Goal: Obtain resource: Download file/media

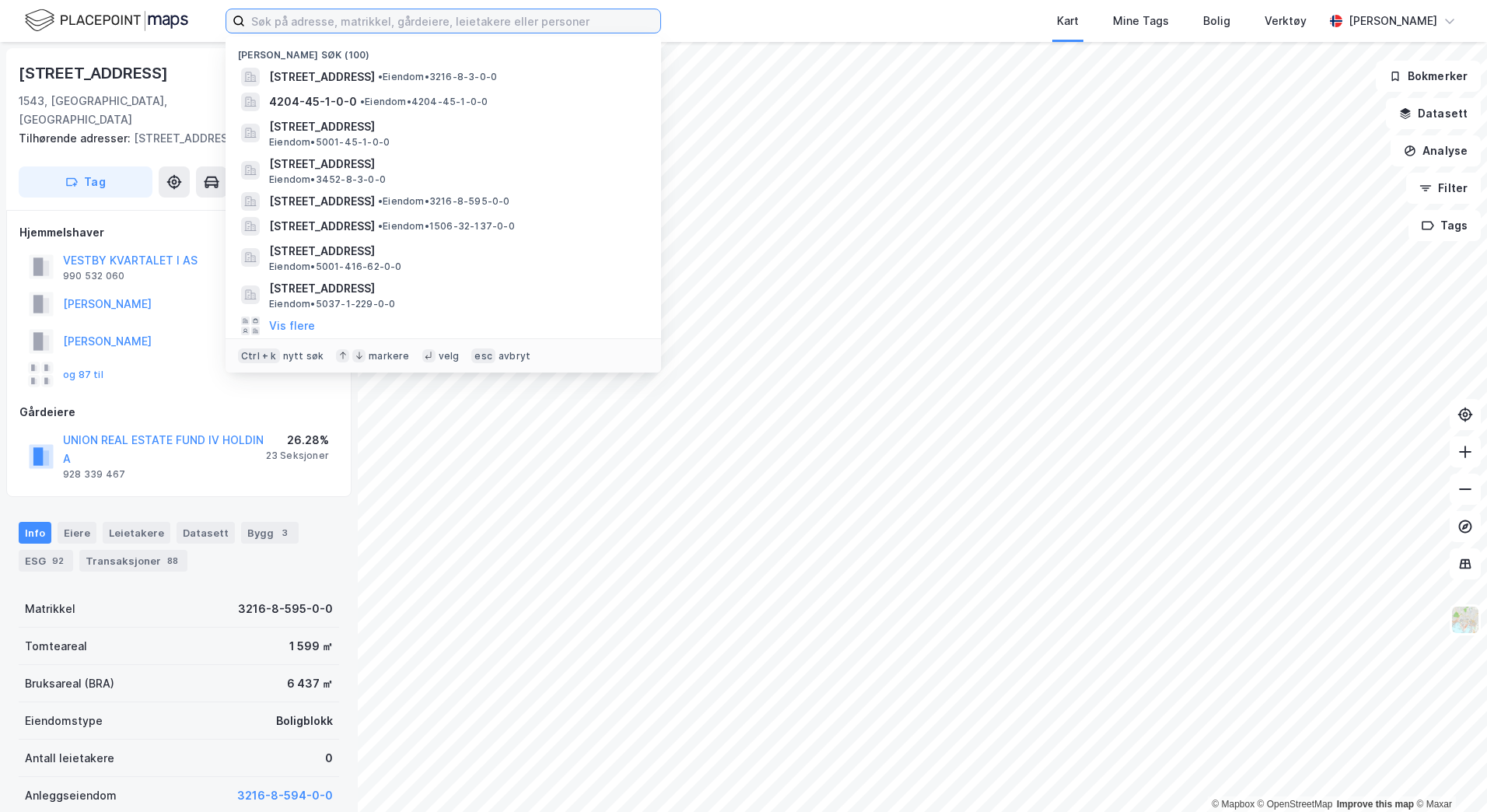
click at [300, 19] on input at bounding box center [452, 21] width 416 height 24
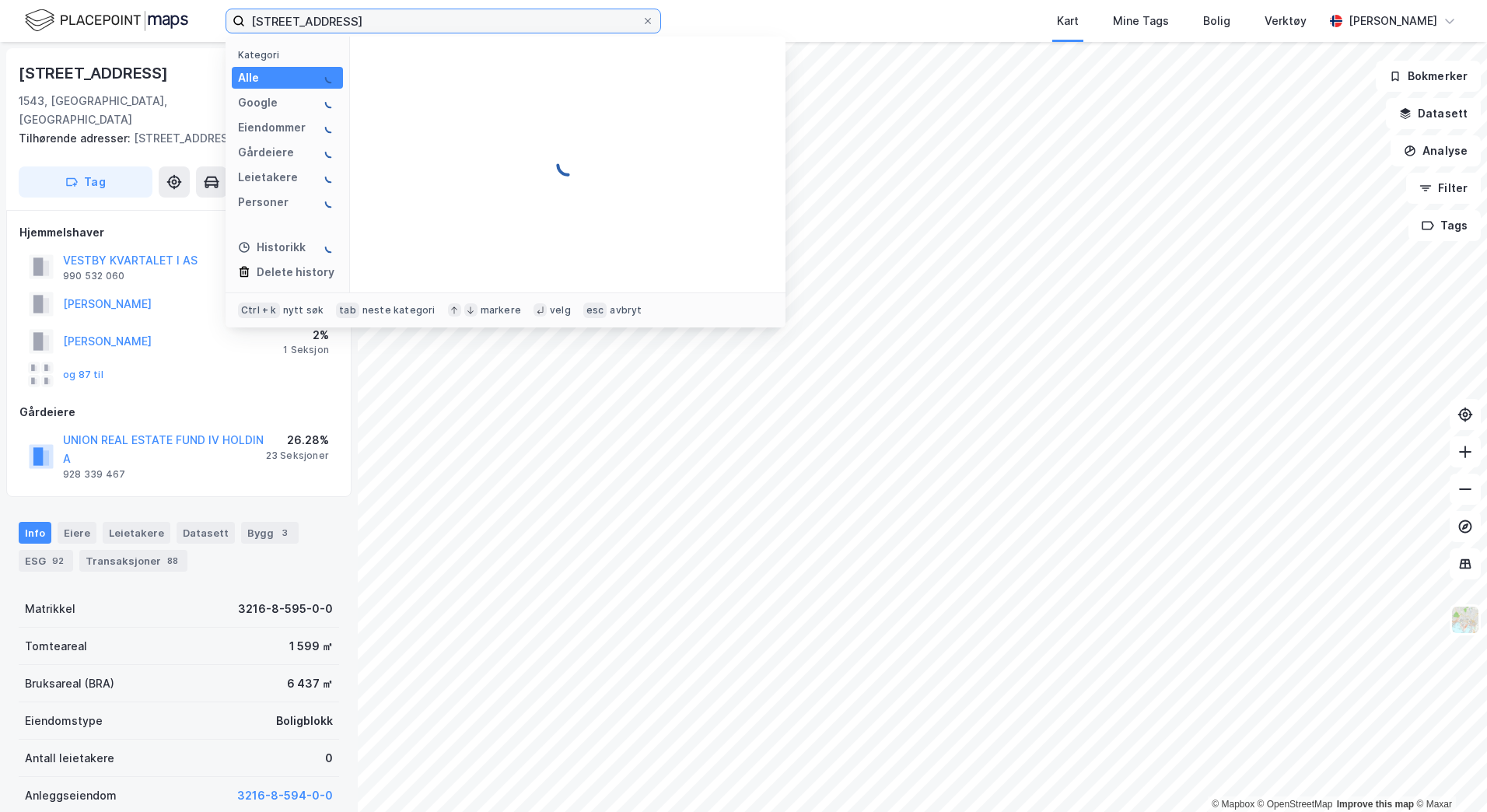
type input "[STREET_ADDRESS]"
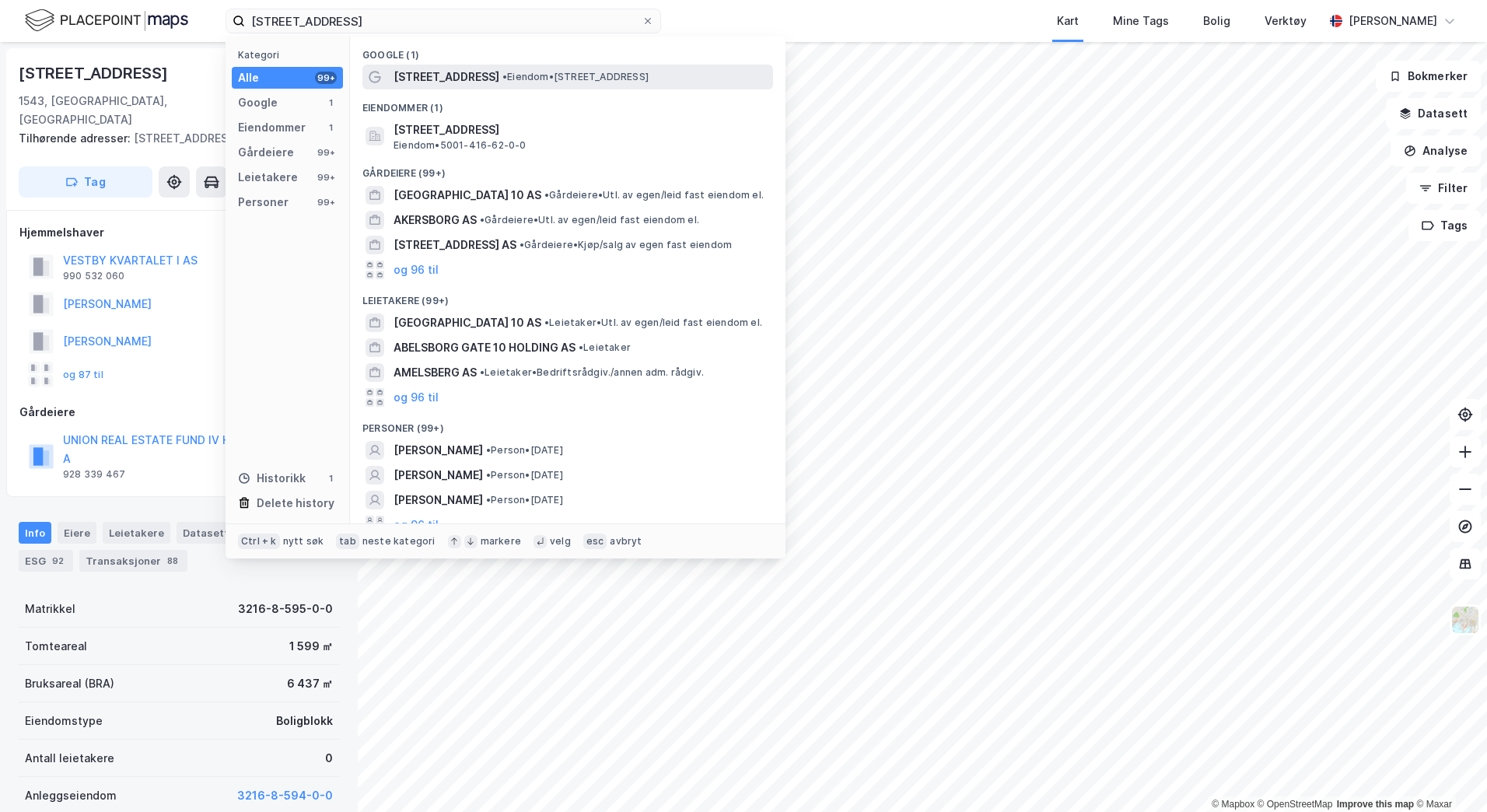
click at [547, 80] on span "• Eiendom • Abelsborg gate 10, 7018 Trondheim" at bounding box center [575, 77] width 146 height 12
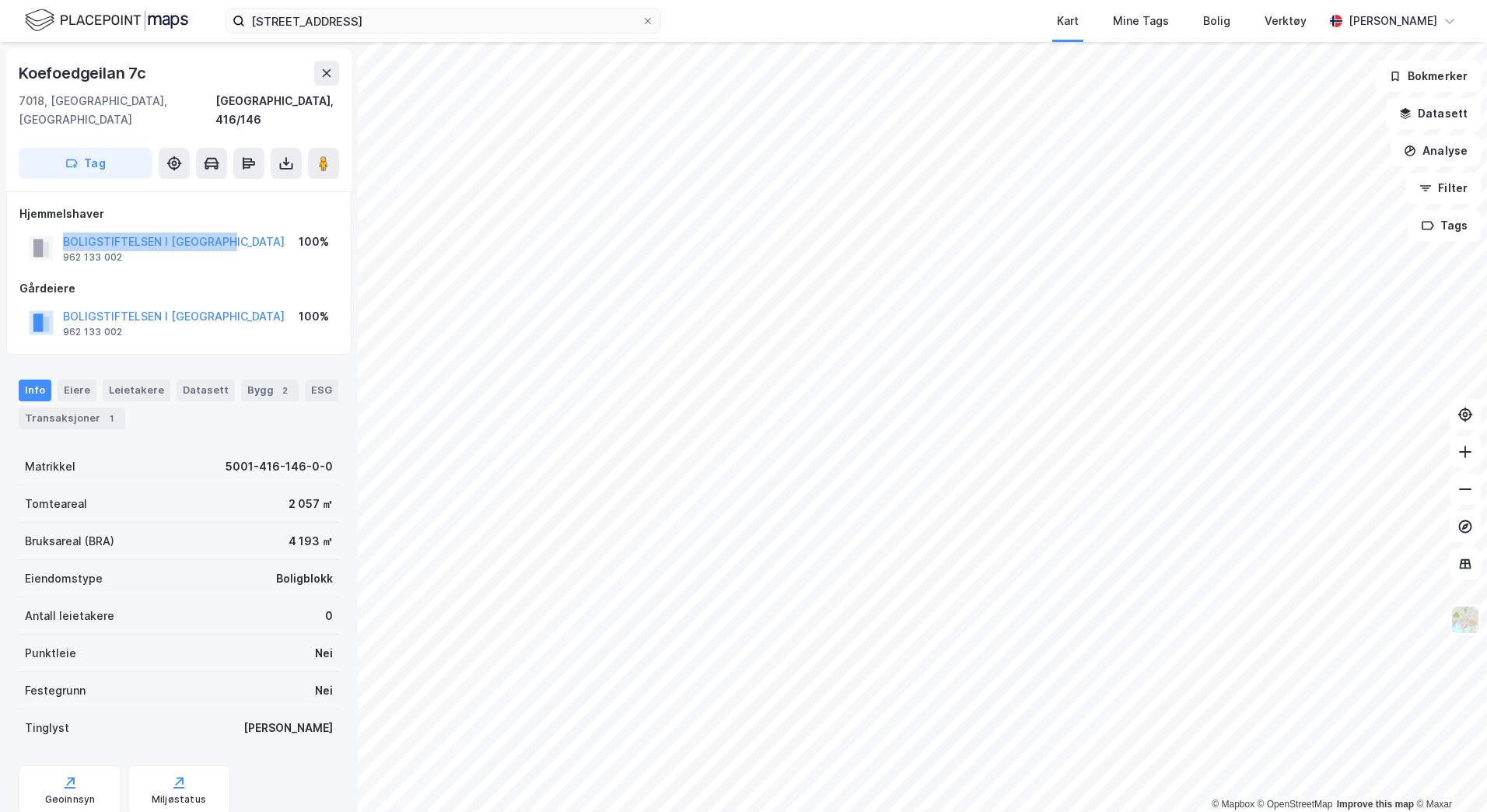
drag, startPoint x: 256, startPoint y: 194, endPoint x: 259, endPoint y: 214, distance: 20.2
click at [259, 214] on div "Hjemmelshaver BOLIGSTIFTELSEN I TRONDHEIM 962 133 002 100%" at bounding box center [179, 236] width 319 height 62
drag, startPoint x: 259, startPoint y: 214, endPoint x: 240, endPoint y: 193, distance: 28.3
click at [240, 204] on div "Hjemmelshaver" at bounding box center [179, 214] width 319 height 19
click at [287, 204] on div "Hjemmelshaver" at bounding box center [179, 214] width 319 height 19
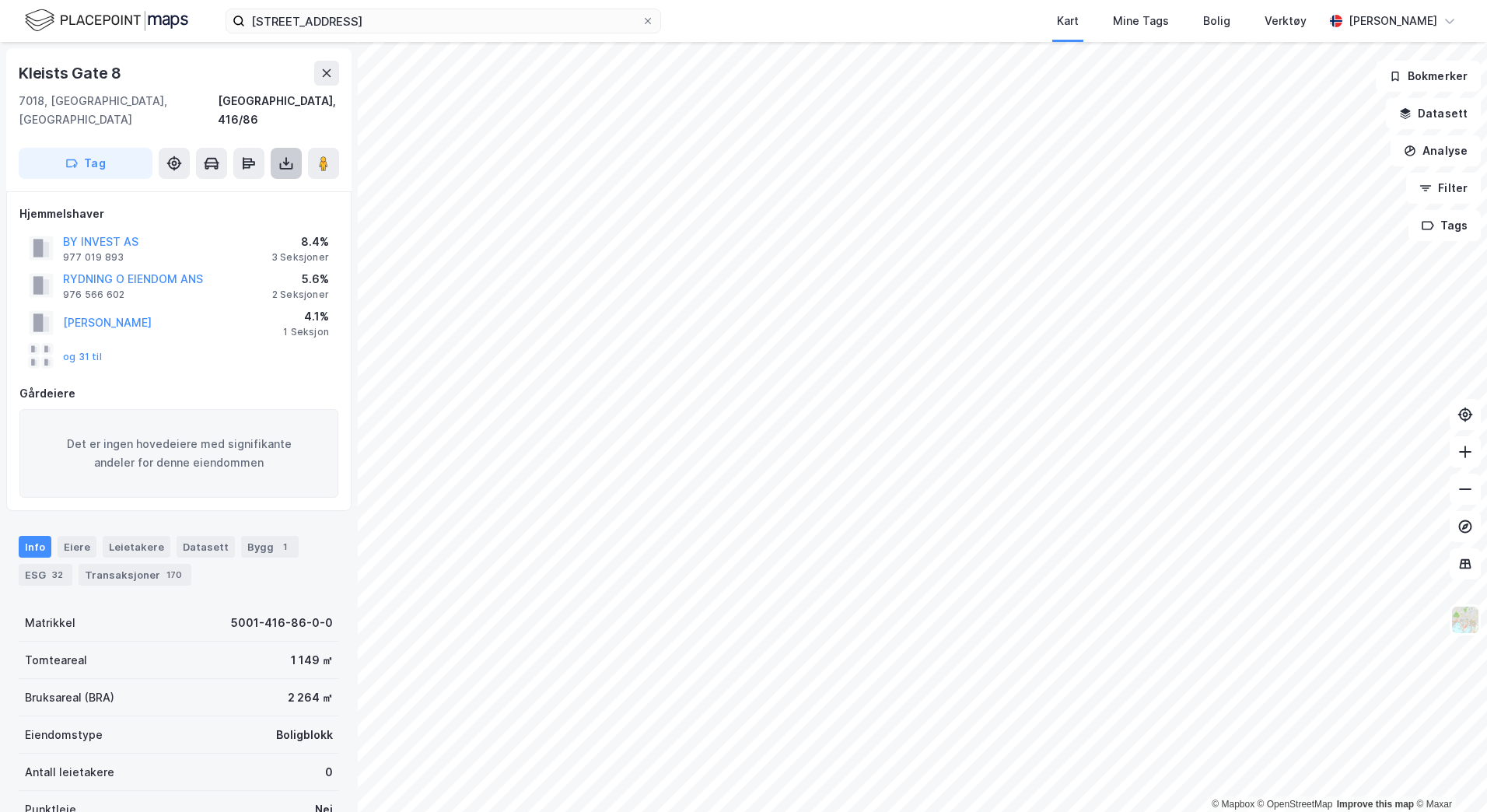
click at [281, 155] on icon at bounding box center [286, 163] width 15 height 15
click at [237, 188] on div "Last ned grunnbok" at bounding box center [208, 194] width 90 height 12
click at [0, 0] on button "BY INVEST AS" at bounding box center [0, 0] width 0 height 0
click at [0, 0] on button "og 31 til" at bounding box center [0, 0] width 0 height 0
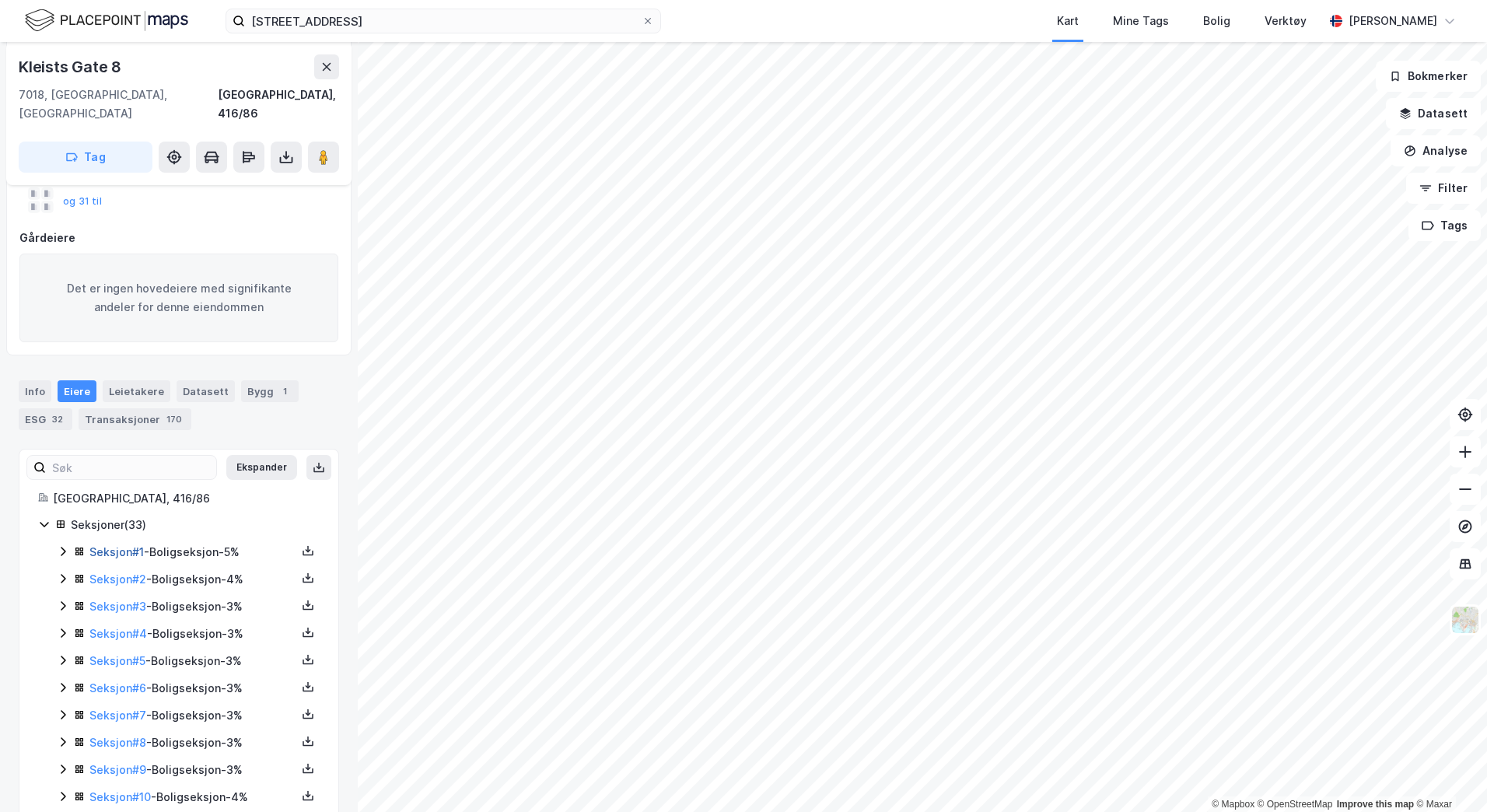
click at [123, 545] on link "Seksjon # 1" at bounding box center [116, 552] width 55 height 13
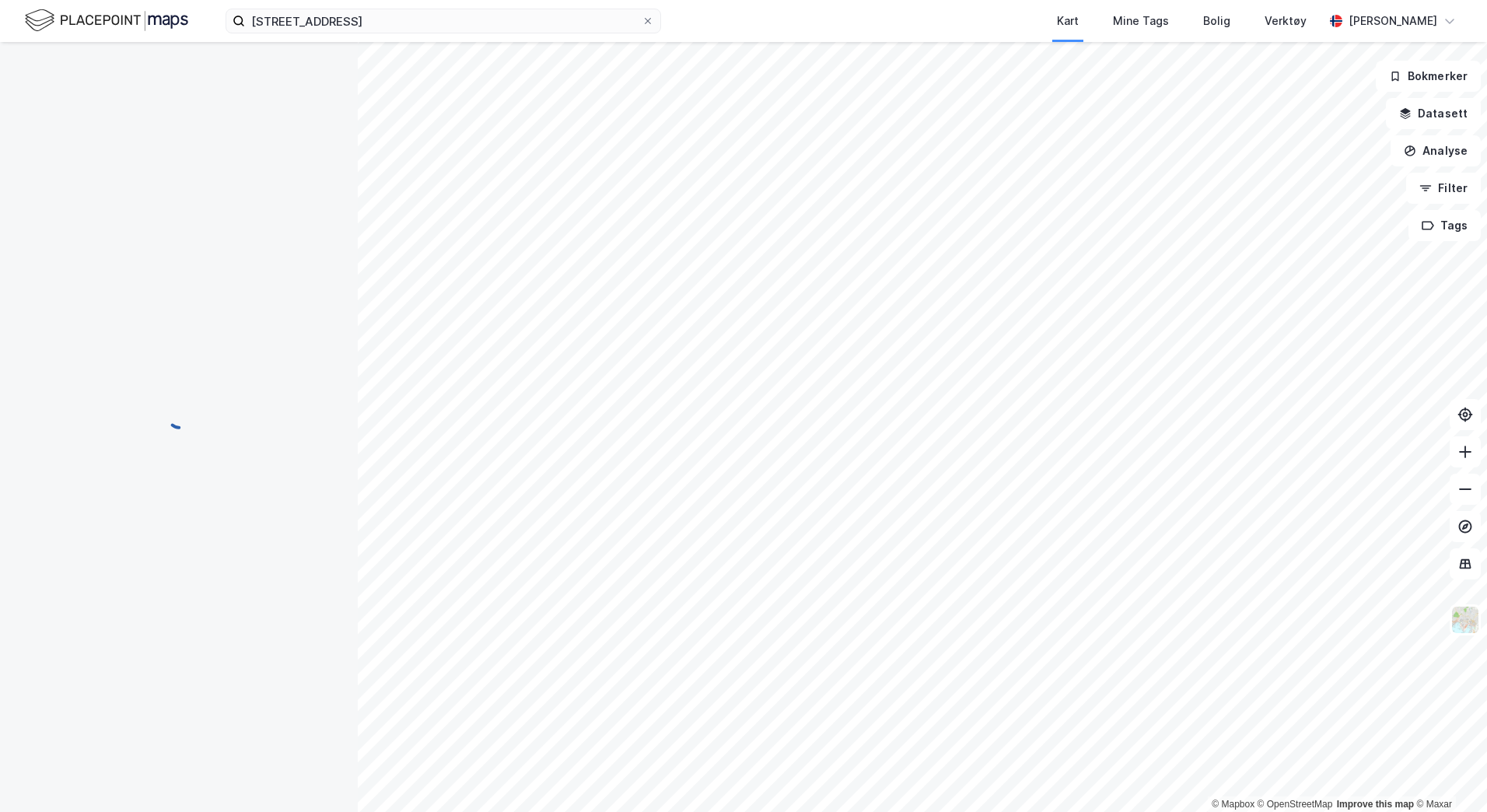
scroll to position [63, 0]
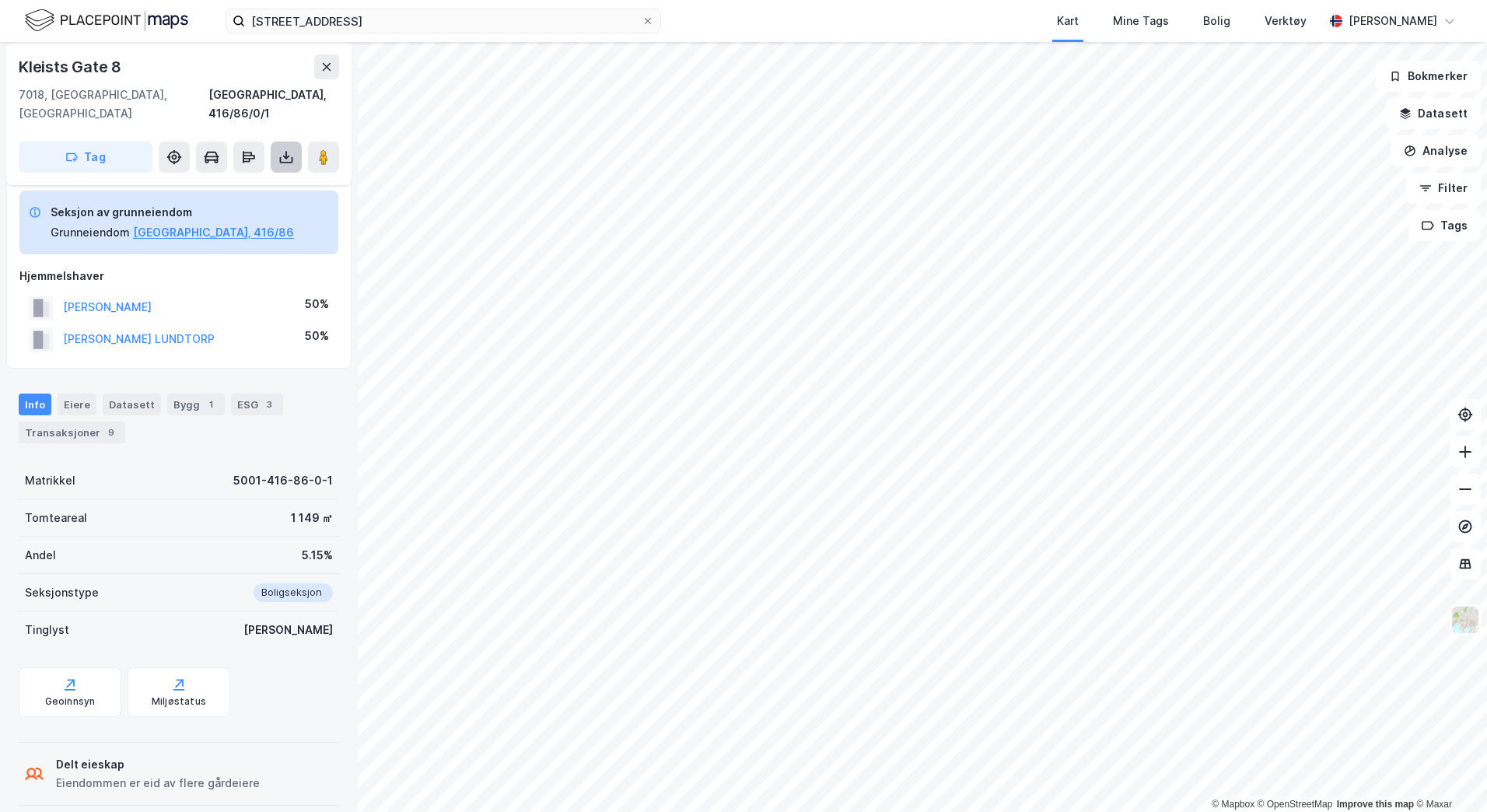
click at [291, 150] on icon at bounding box center [286, 157] width 15 height 15
click at [251, 176] on div "Last ned grunnbok" at bounding box center [219, 188] width 166 height 25
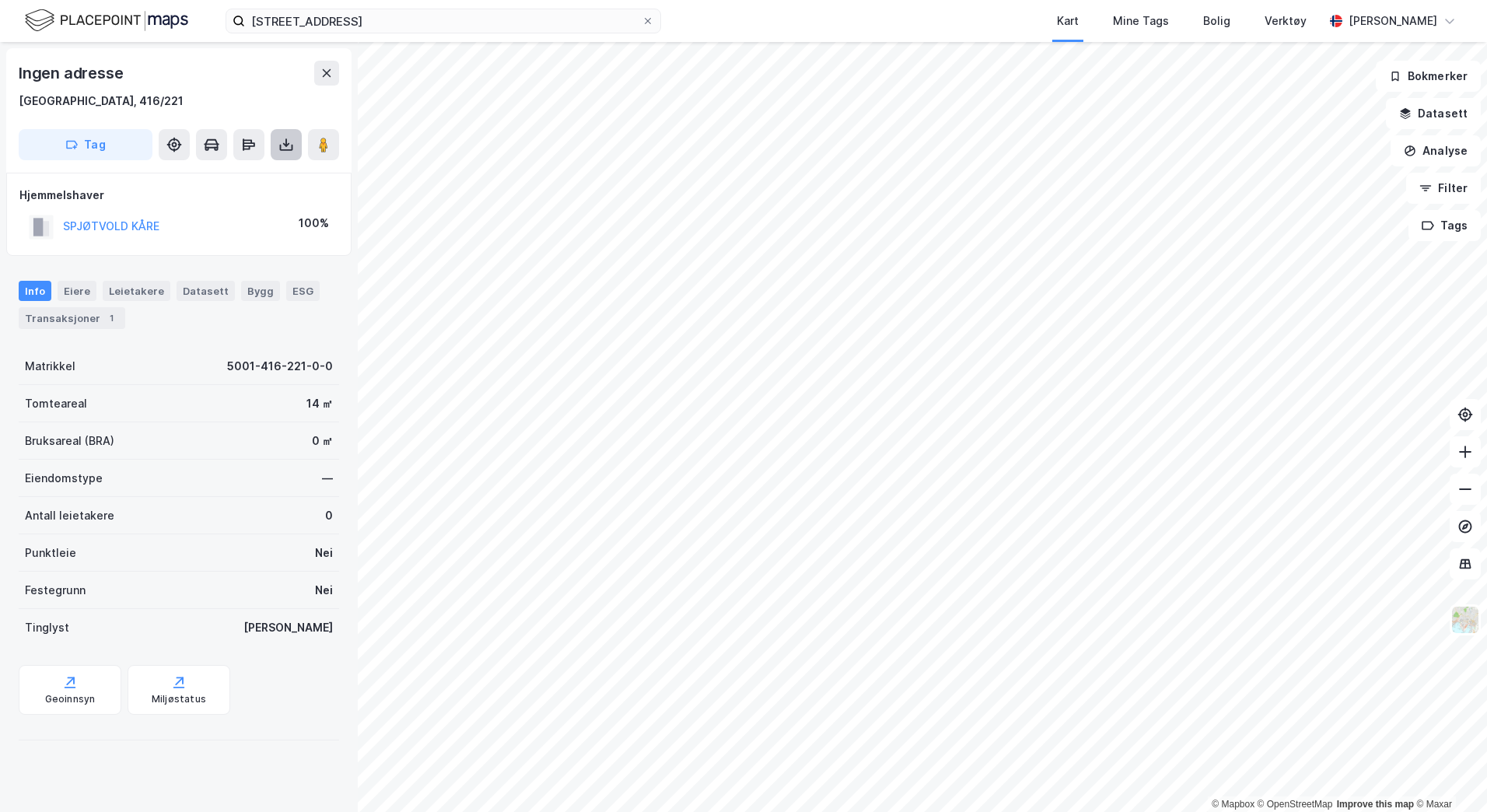
click at [284, 147] on icon at bounding box center [286, 145] width 15 height 15
click at [251, 172] on div "Last ned grunnbok" at bounding box center [208, 175] width 90 height 12
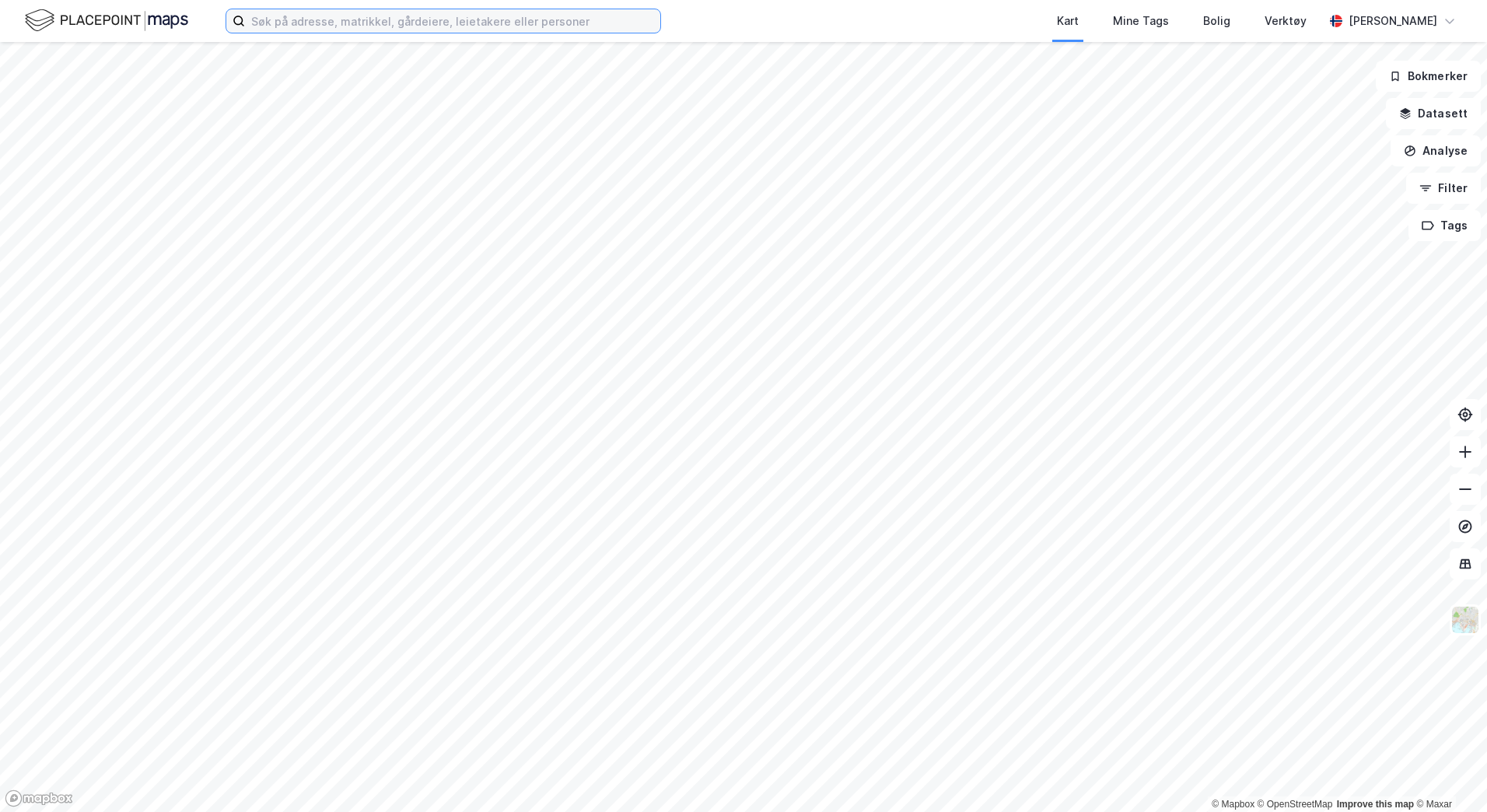
click at [281, 27] on input at bounding box center [452, 21] width 416 height 24
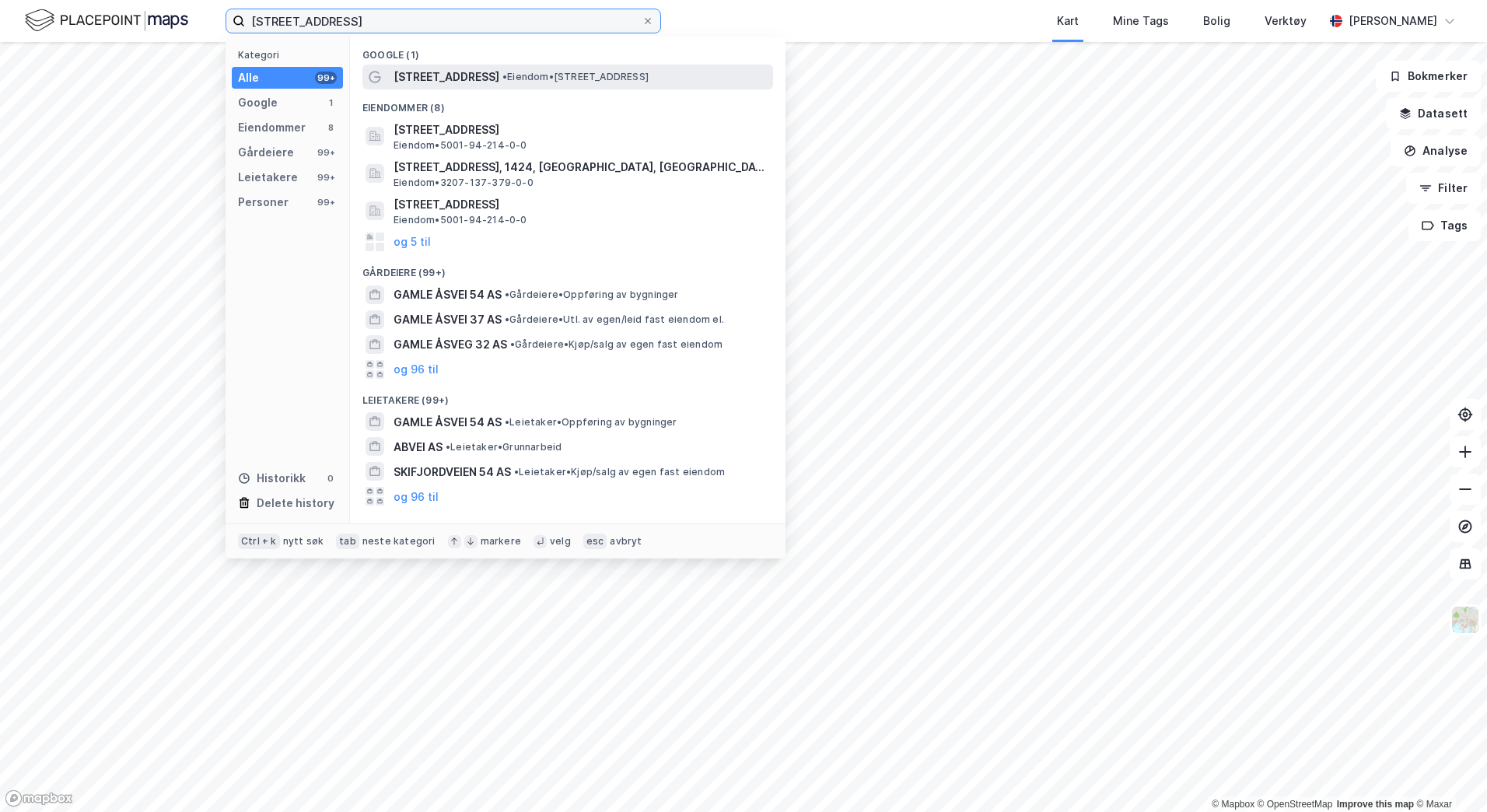
type input "gamle åsvei 54"
click at [503, 77] on span "•" at bounding box center [505, 77] width 5 height 11
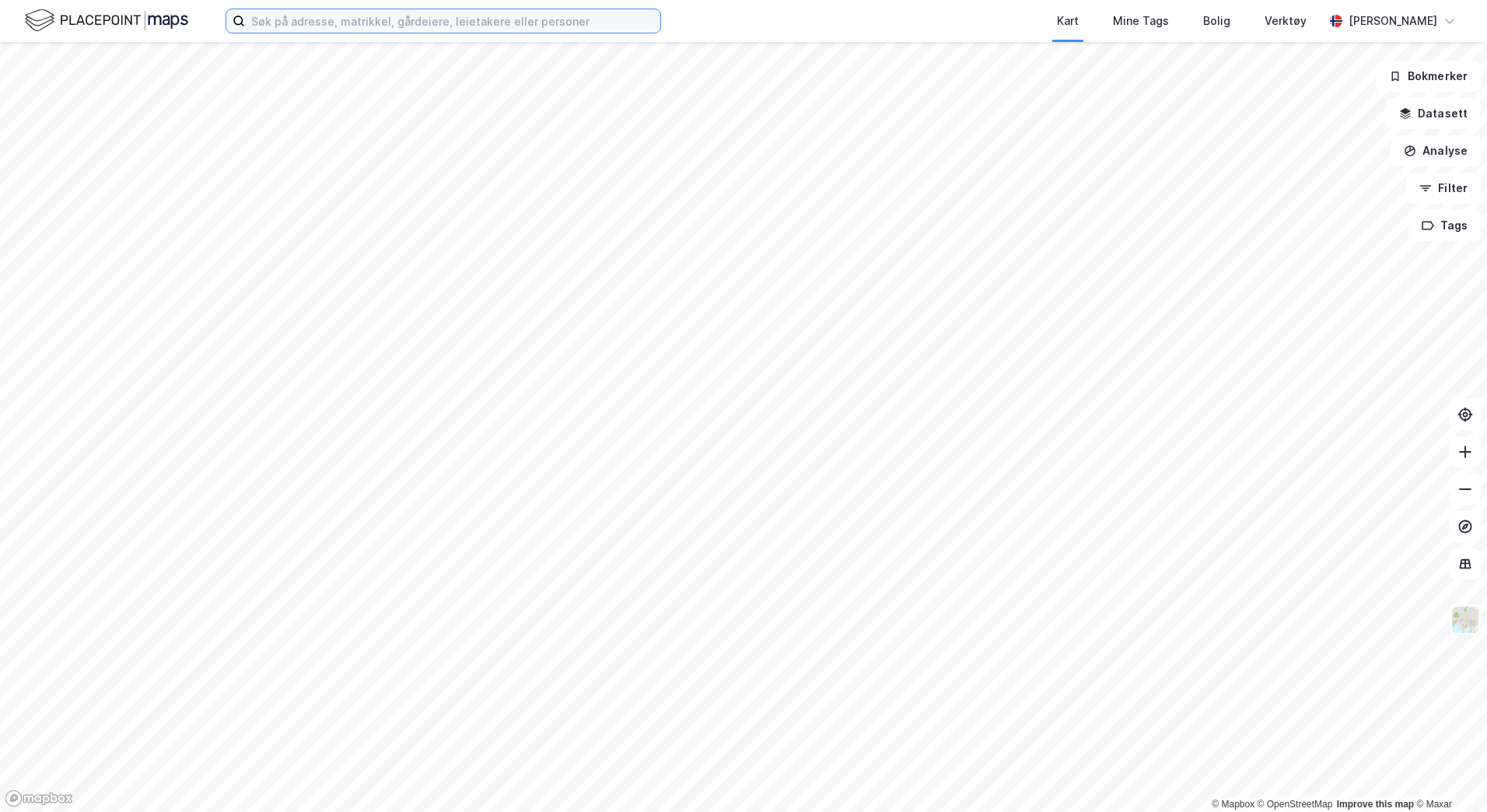
click at [292, 15] on input at bounding box center [452, 21] width 416 height 24
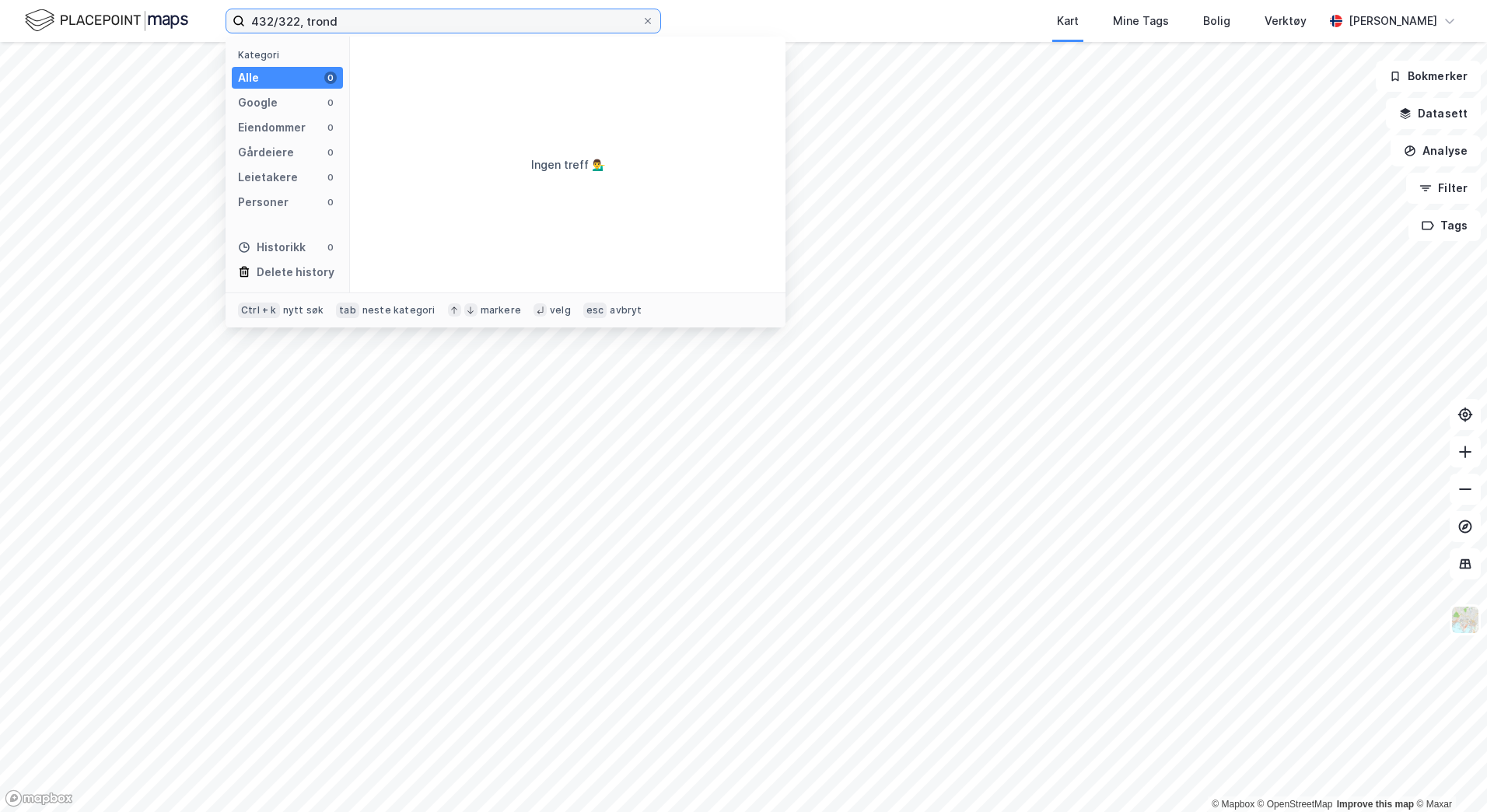
drag, startPoint x: 347, startPoint y: 24, endPoint x: 224, endPoint y: 21, distance: 123.0
click at [224, 21] on div "432/322, trond Kategori Alle 0 Google 0 Eiendommer 0 Gårdeiere 0 Leietakere 0 P…" at bounding box center [743, 21] width 1487 height 42
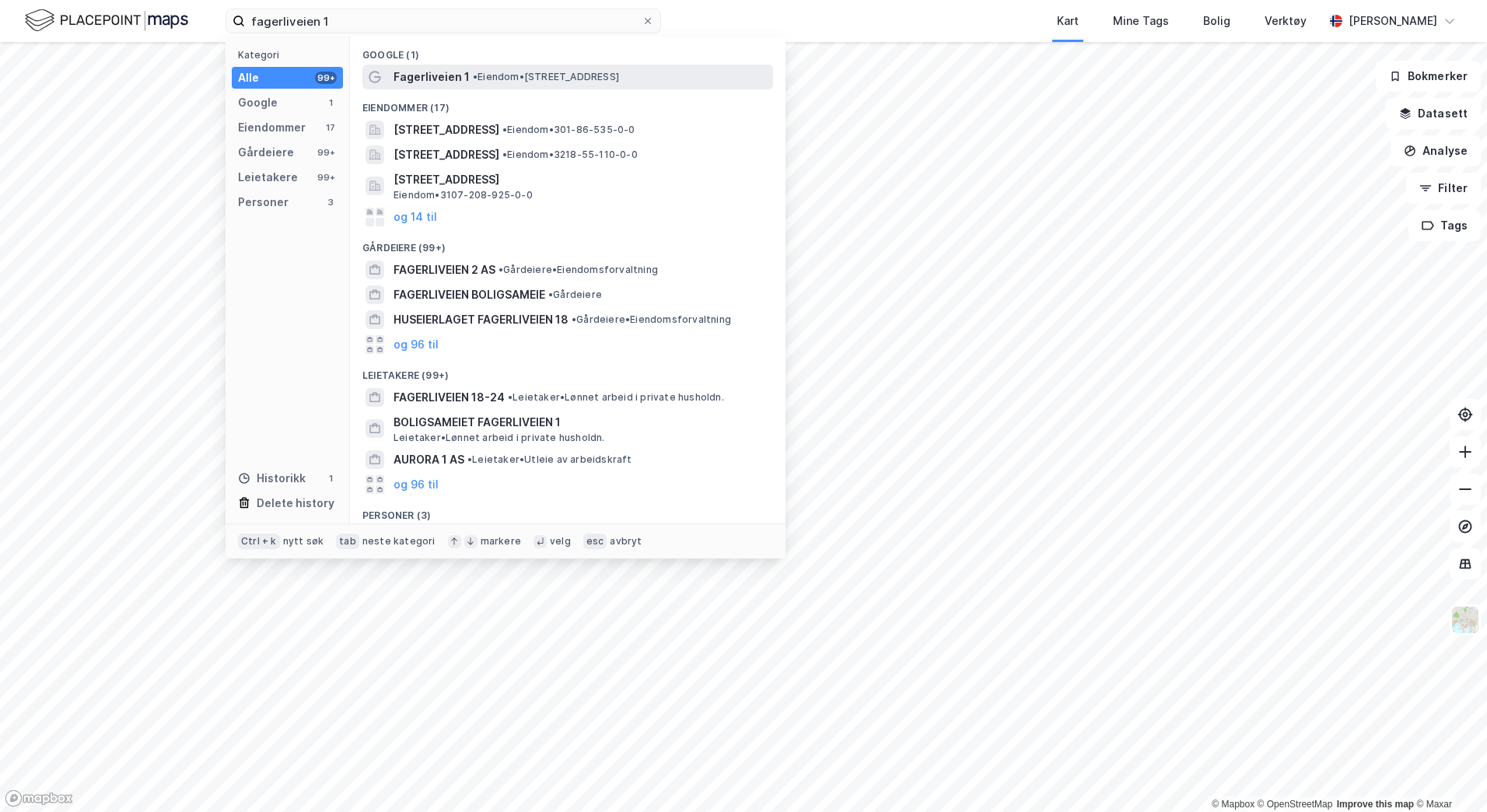
click at [479, 80] on span "• Eiendom • Fagerliveien 1, 1605 Fredrikstad" at bounding box center [546, 77] width 146 height 12
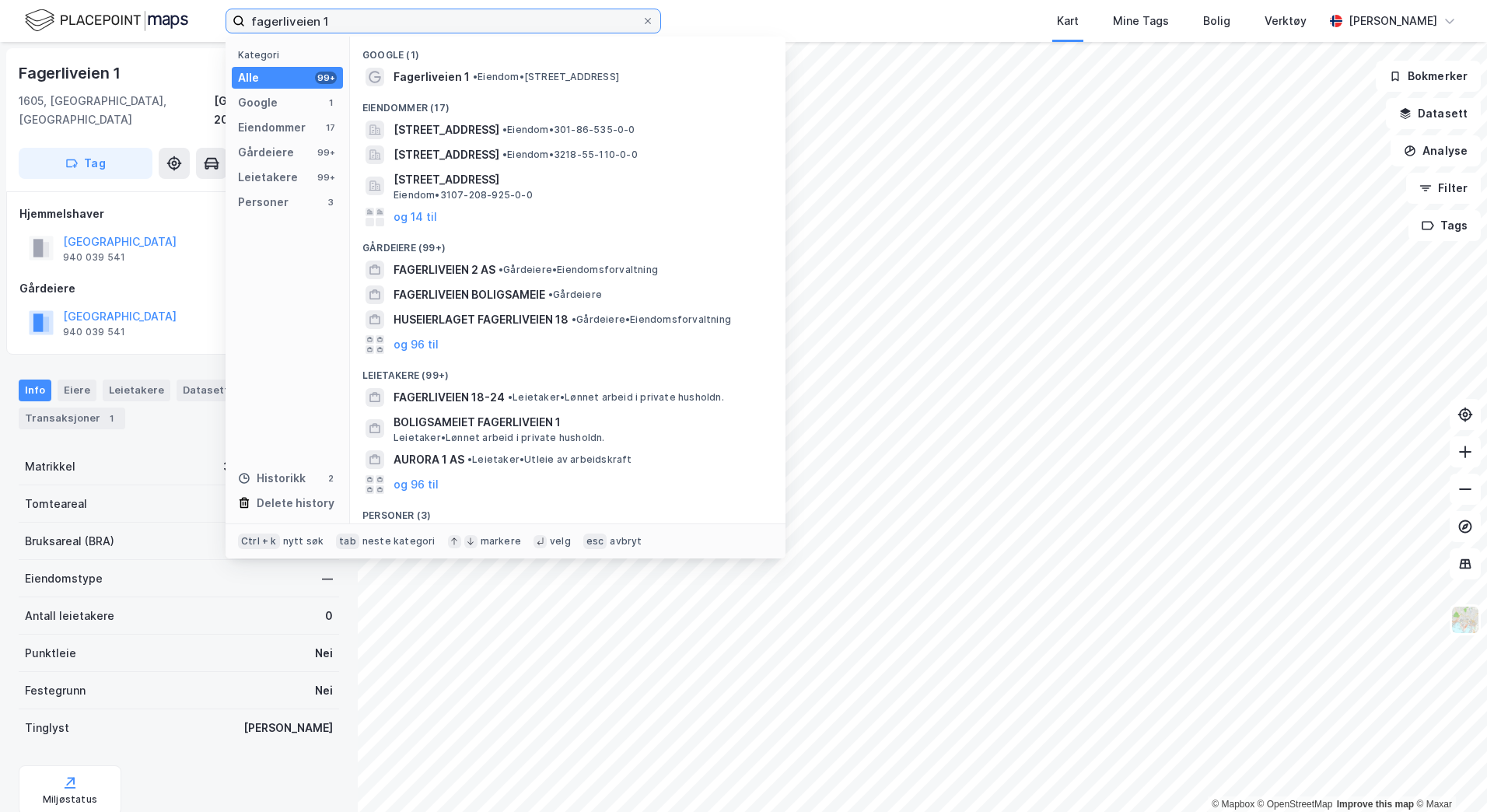
drag, startPoint x: 338, startPoint y: 24, endPoint x: 180, endPoint y: 15, distance: 158.3
click at [180, 15] on div "fagerliveien 1 Kategori Alle 99+ Google 1 Eiendommer 17 Gårdeiere 99+ Leietaker…" at bounding box center [743, 21] width 1487 height 42
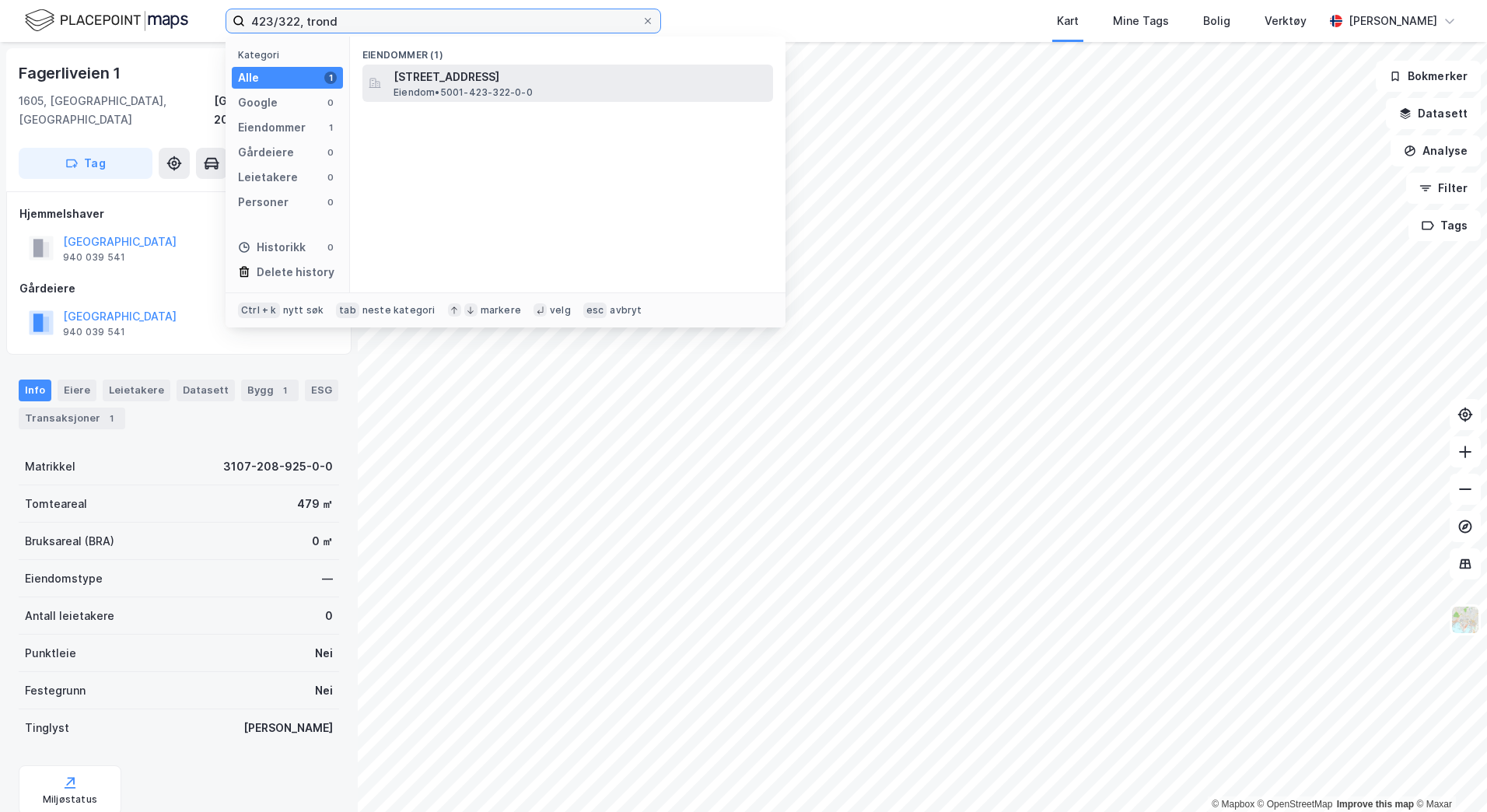
type input "423/322, trond"
click at [477, 87] on span "Eiendom • 5001-423-322-0-0" at bounding box center [463, 92] width 139 height 12
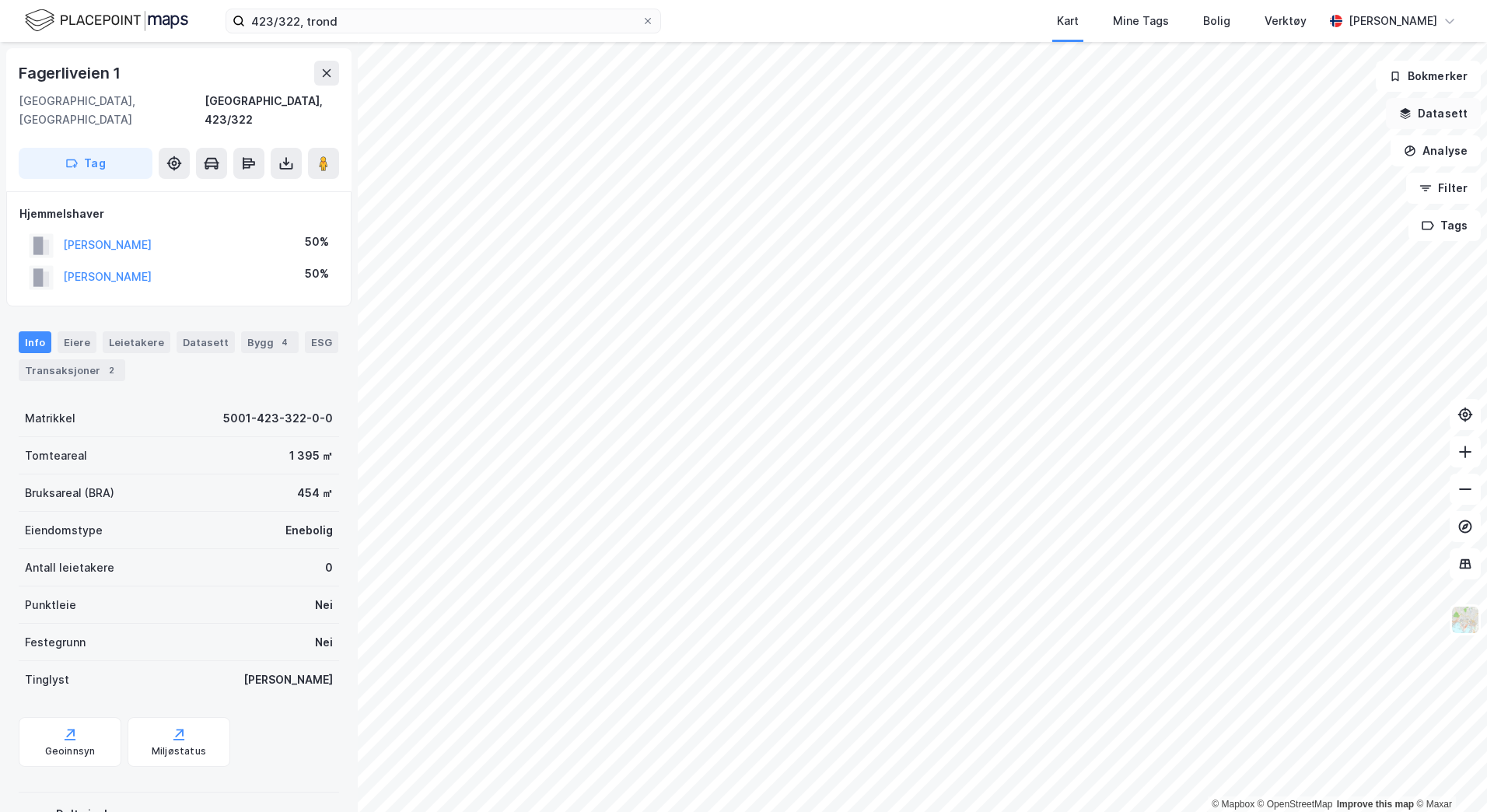
click at [1396, 114] on button "Datasett" at bounding box center [1433, 114] width 95 height 31
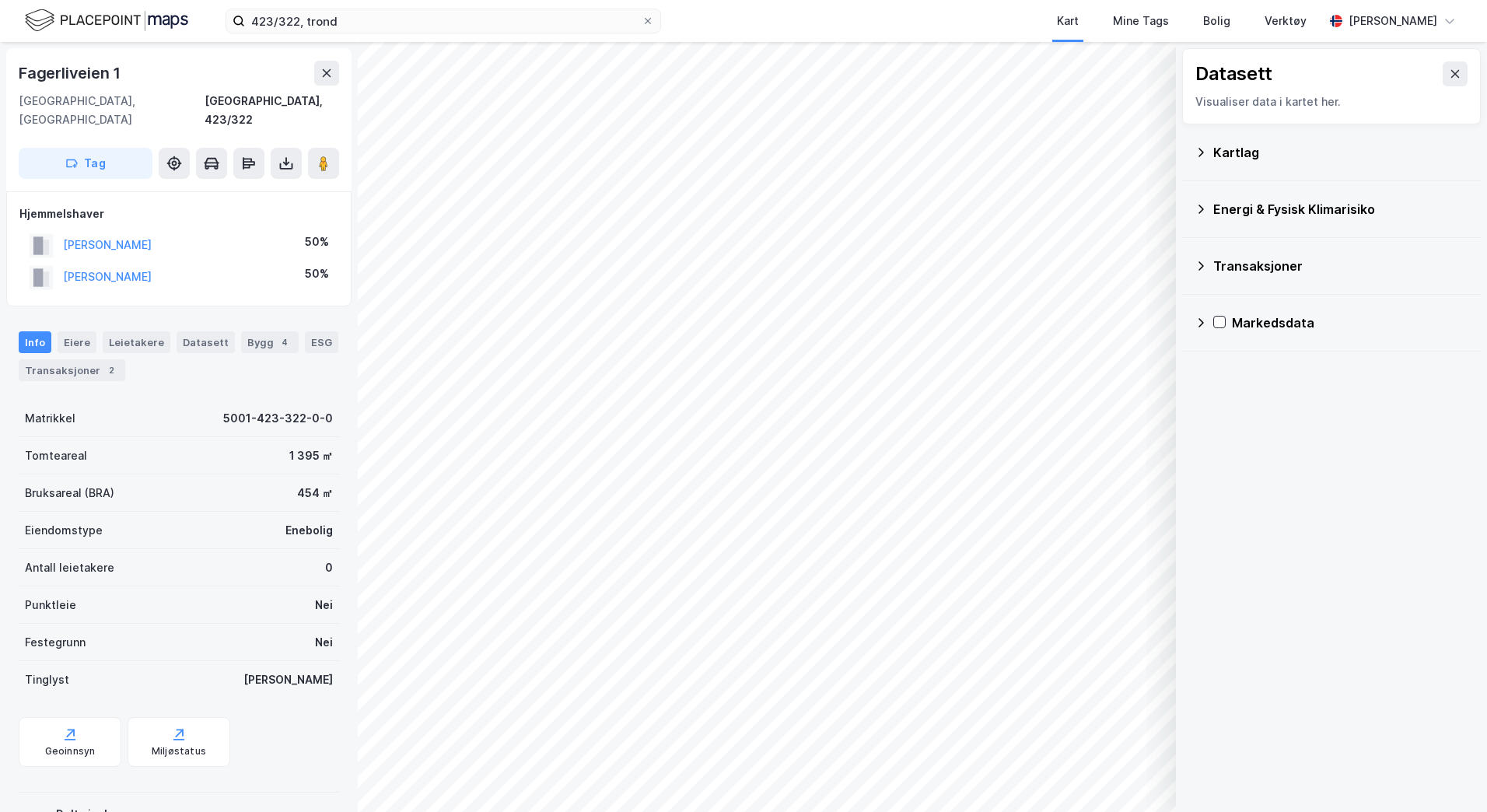
click at [1231, 151] on div "Kartlag" at bounding box center [1341, 152] width 256 height 19
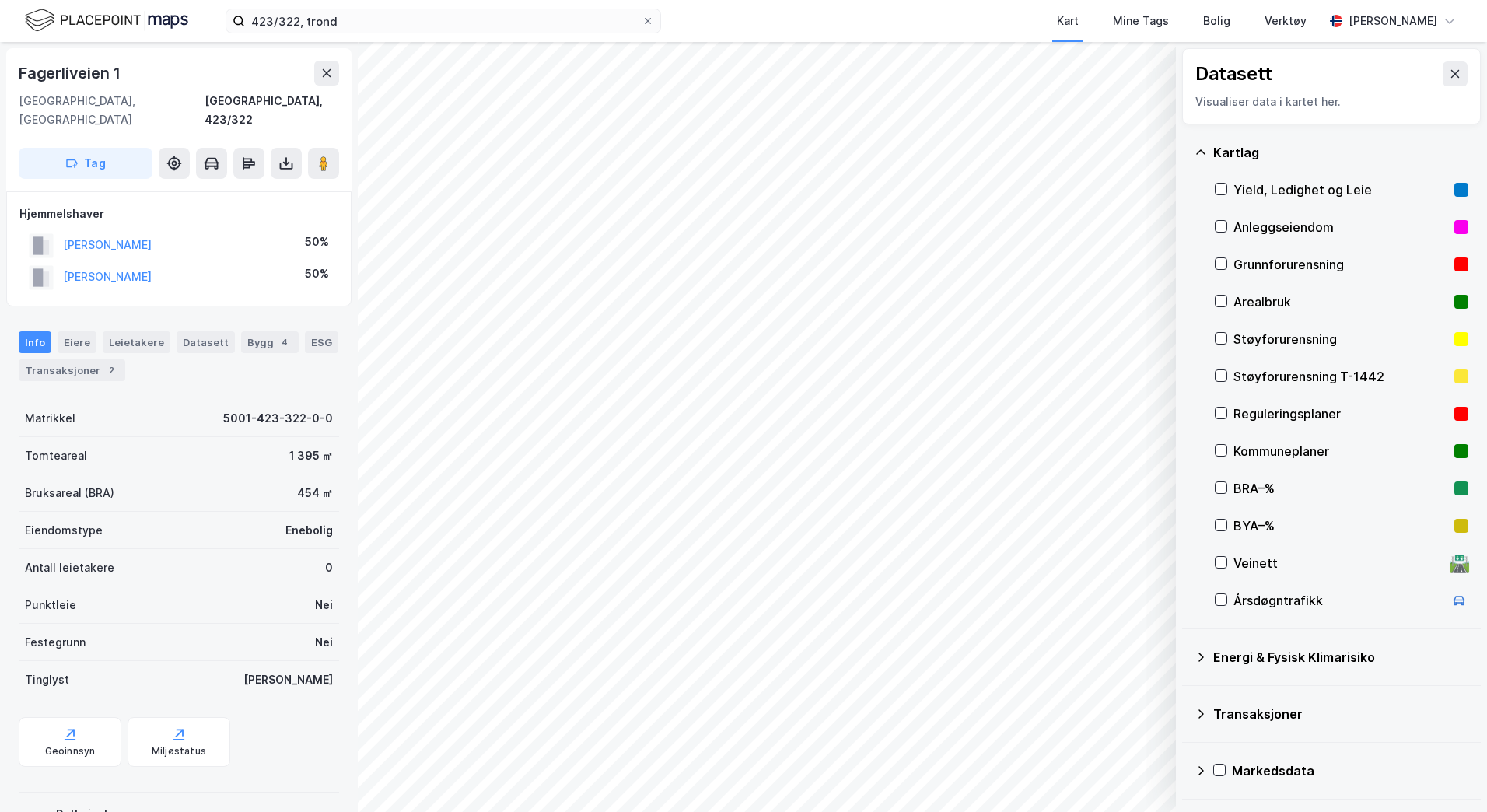
click at [1243, 412] on div "Reguleringsplaner" at bounding box center [1340, 414] width 215 height 19
click at [275, 724] on div "Geoinnsyn Miljøstatus" at bounding box center [179, 742] width 321 height 50
click at [72, 745] on div "Geoinnsyn" at bounding box center [70, 750] width 50 height 12
click at [294, 730] on div "Geoinnsyn Miljøstatus" at bounding box center [179, 742] width 321 height 50
click at [370, 358] on div "© Mapbox © OpenStreetMap Improve this map © Maxar Datasett Visualiser data i ka…" at bounding box center [743, 426] width 1487 height 769
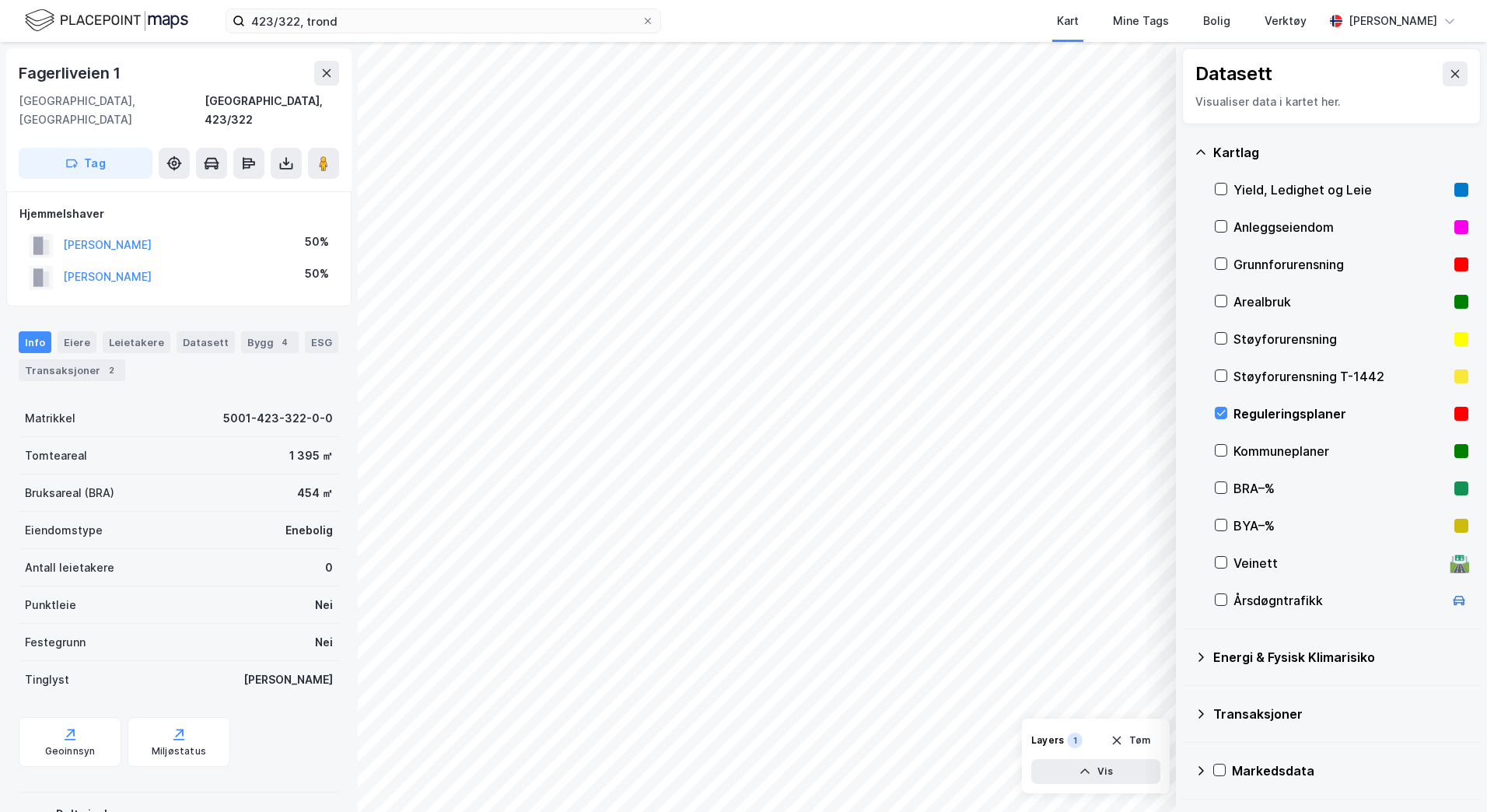
click at [259, 717] on div "Geoinnsyn Miljøstatus" at bounding box center [179, 742] width 321 height 50
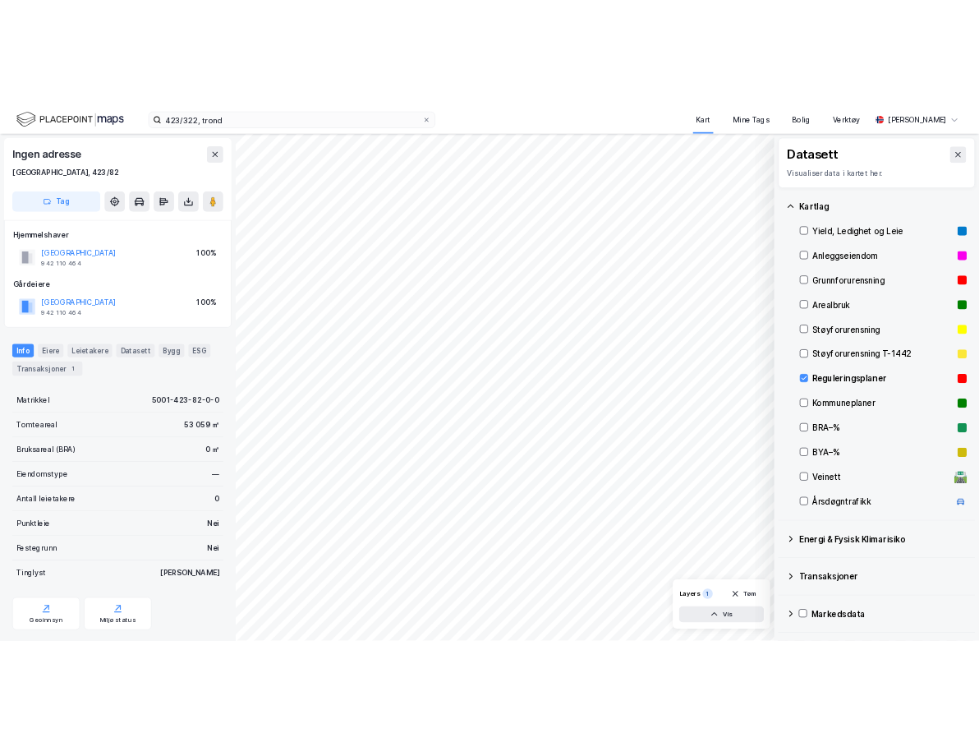
scroll to position [2, 0]
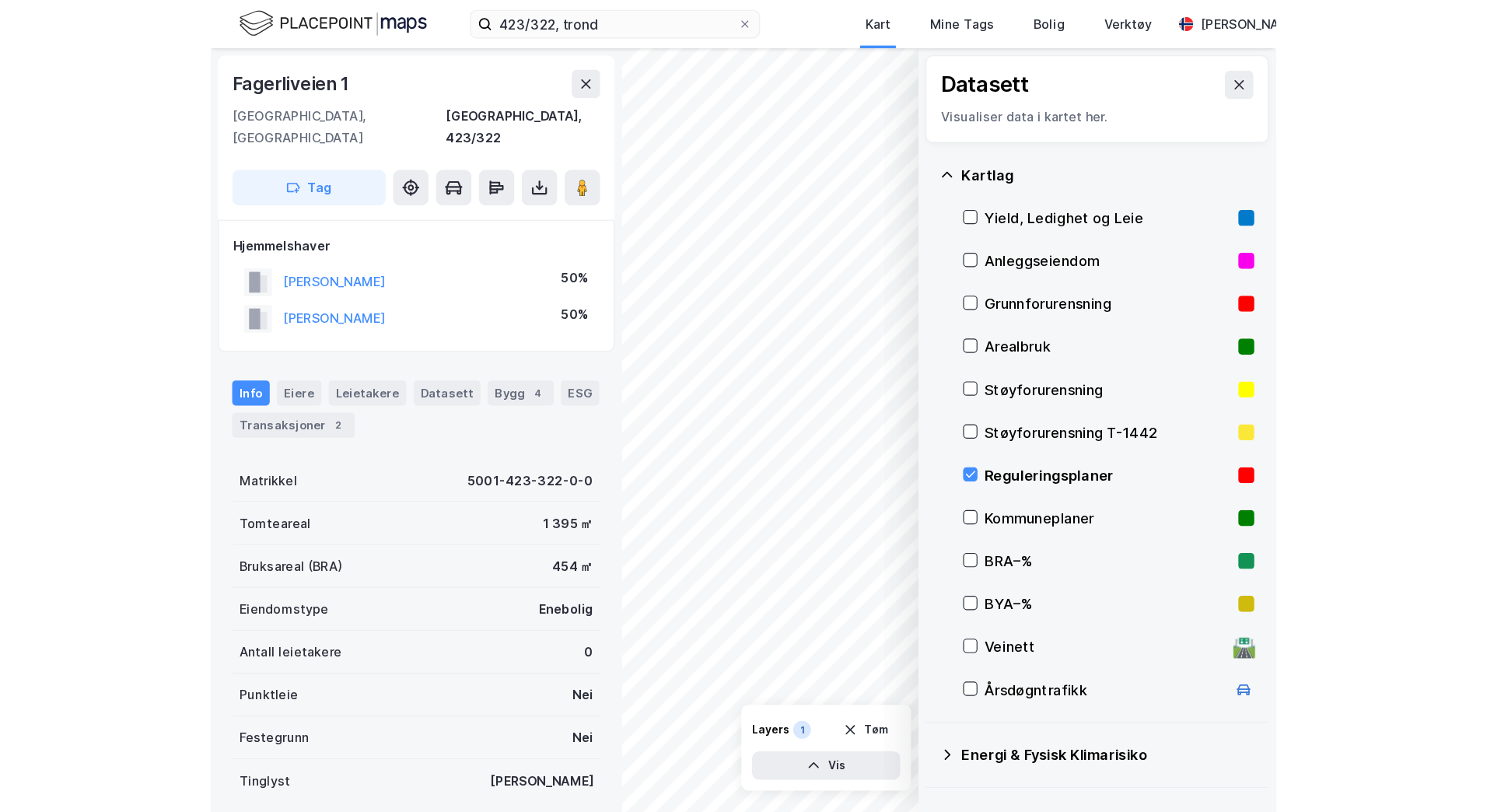
scroll to position [2, 0]
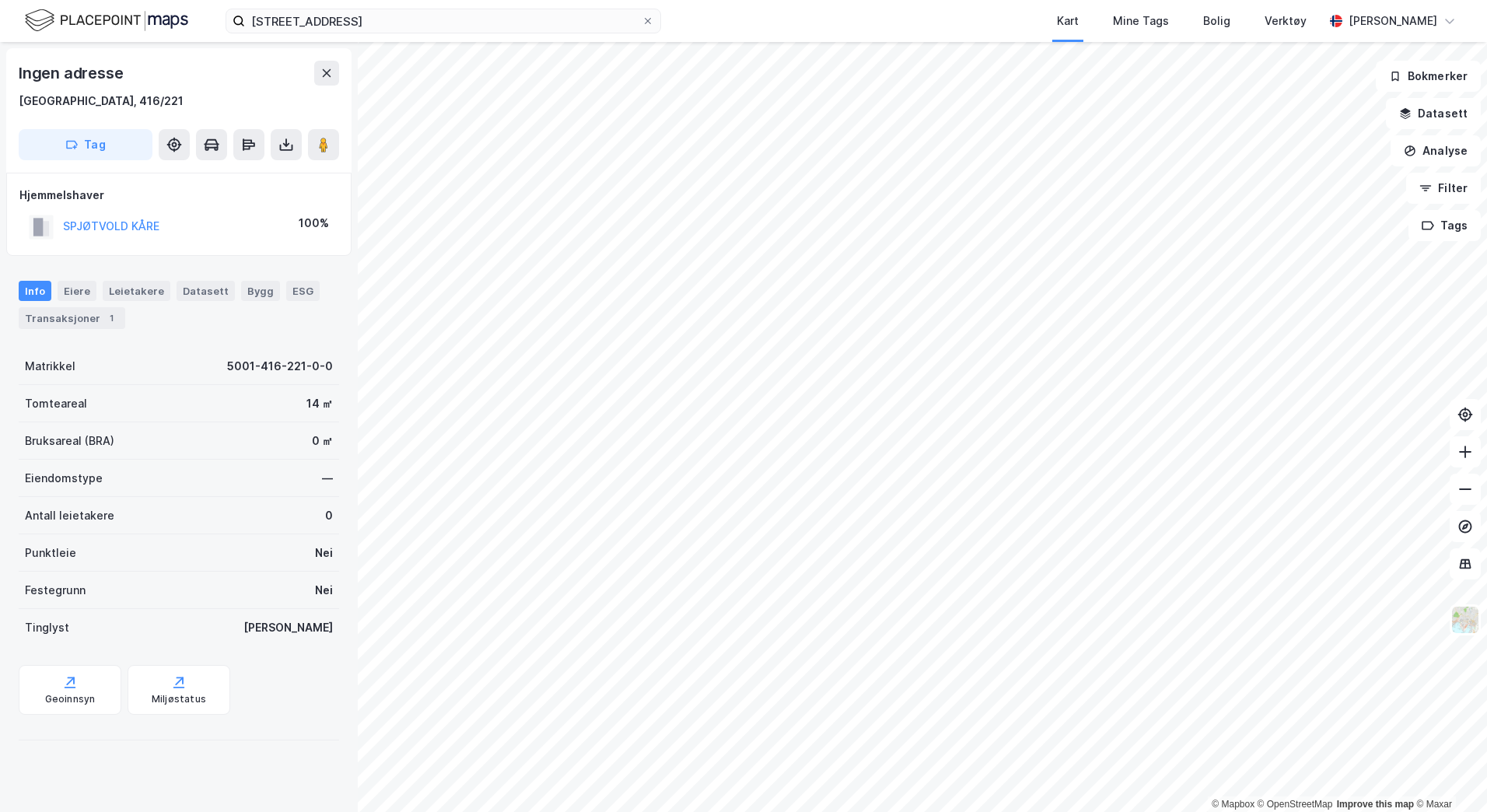
click at [906, 811] on html "[STREET_ADDRESS] Kart Mine Tags Bolig Verktøy [PERSON_NAME] © Mapbox © OpenStre…" at bounding box center [743, 406] width 1487 height 812
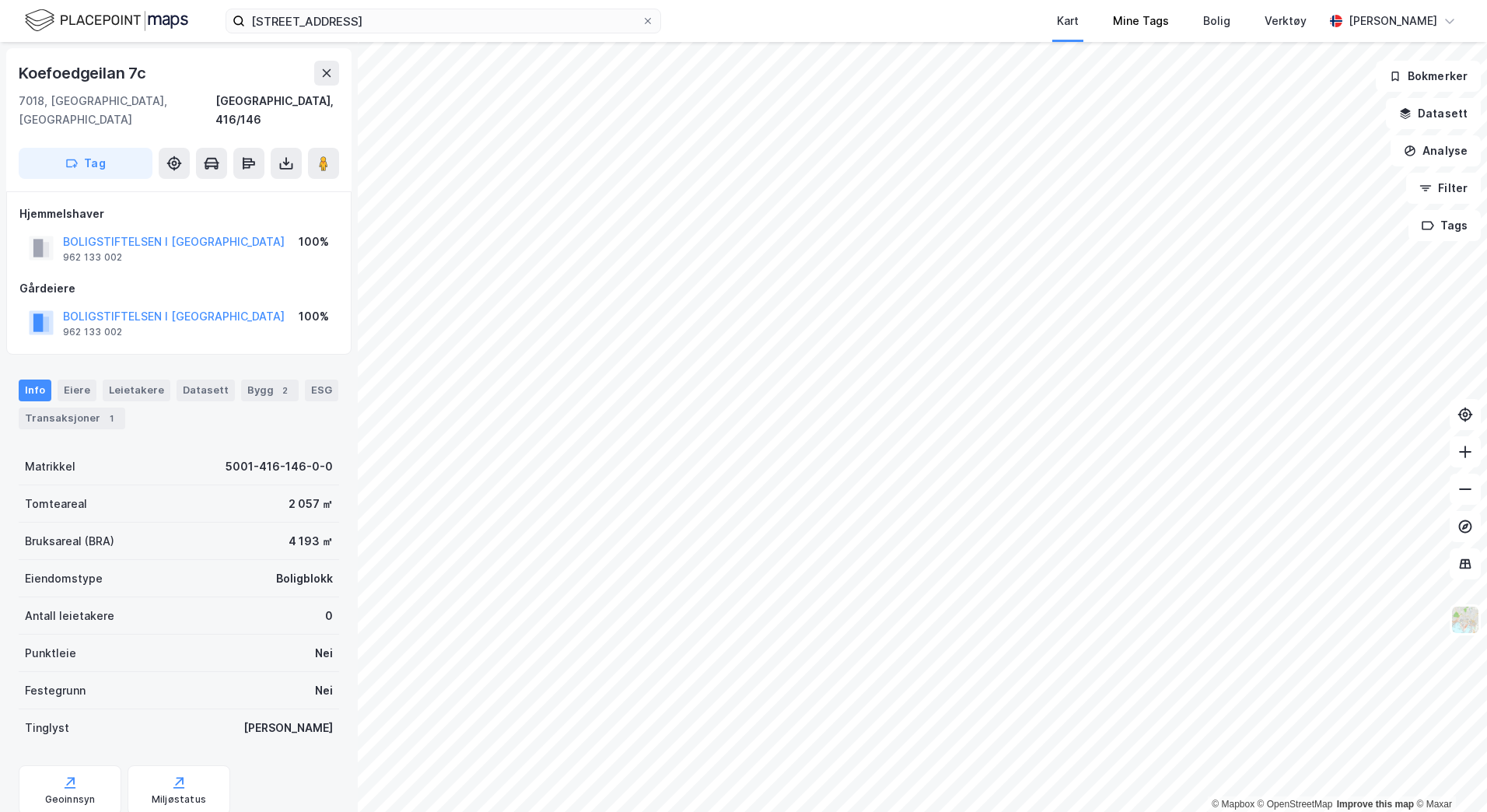
scroll to position [2, 0]
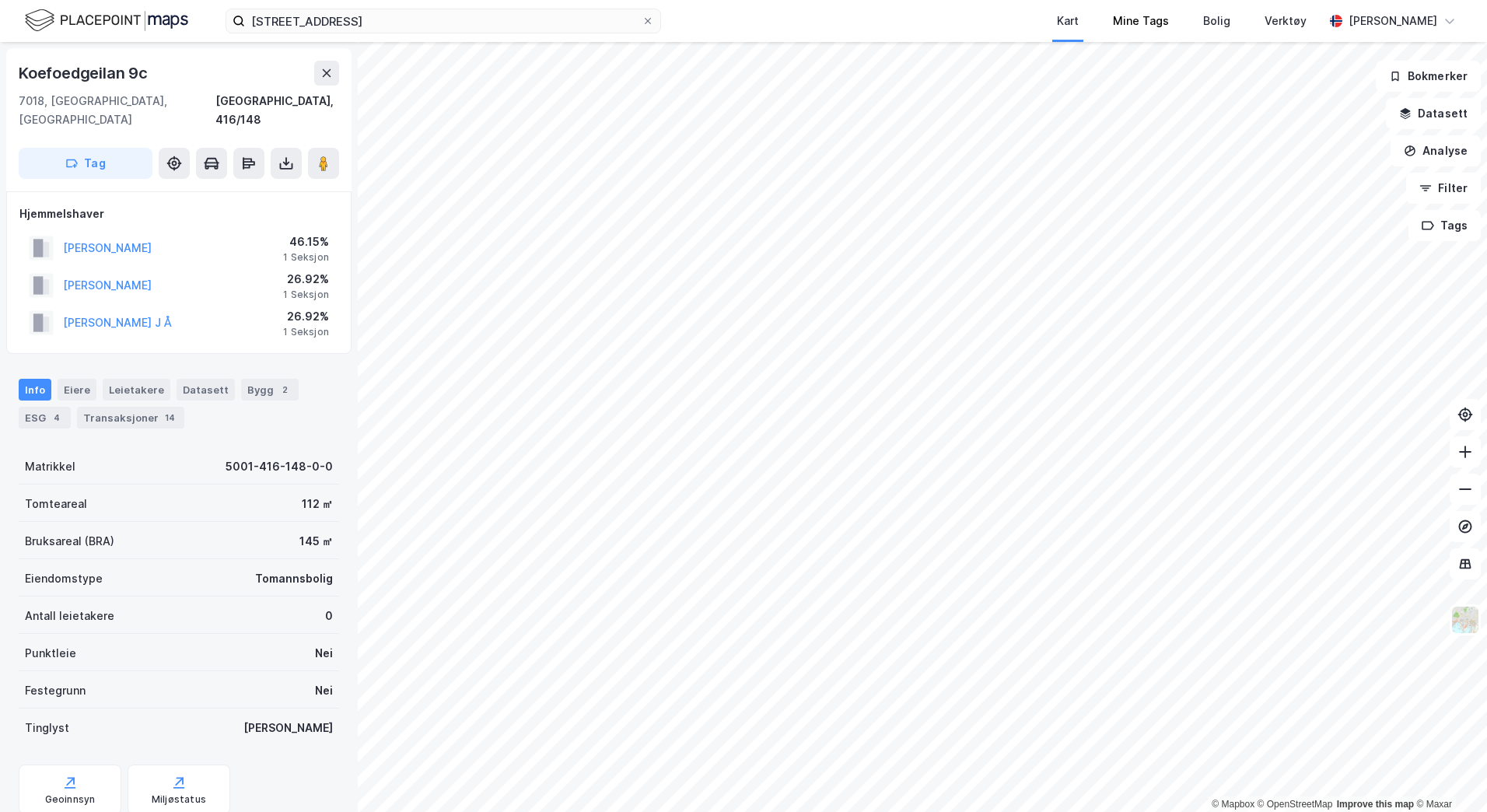
scroll to position [2, 0]
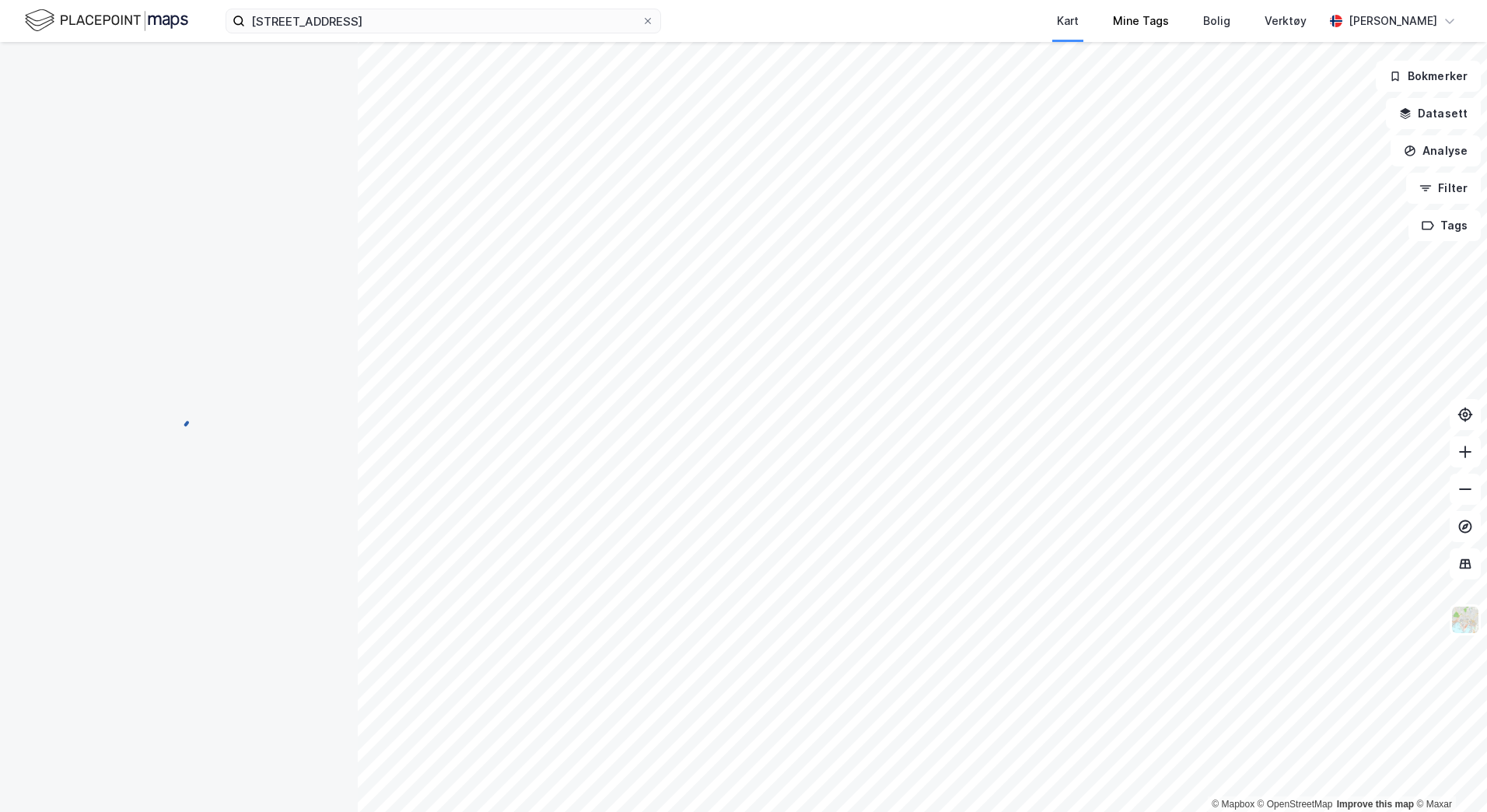
scroll to position [2, 0]
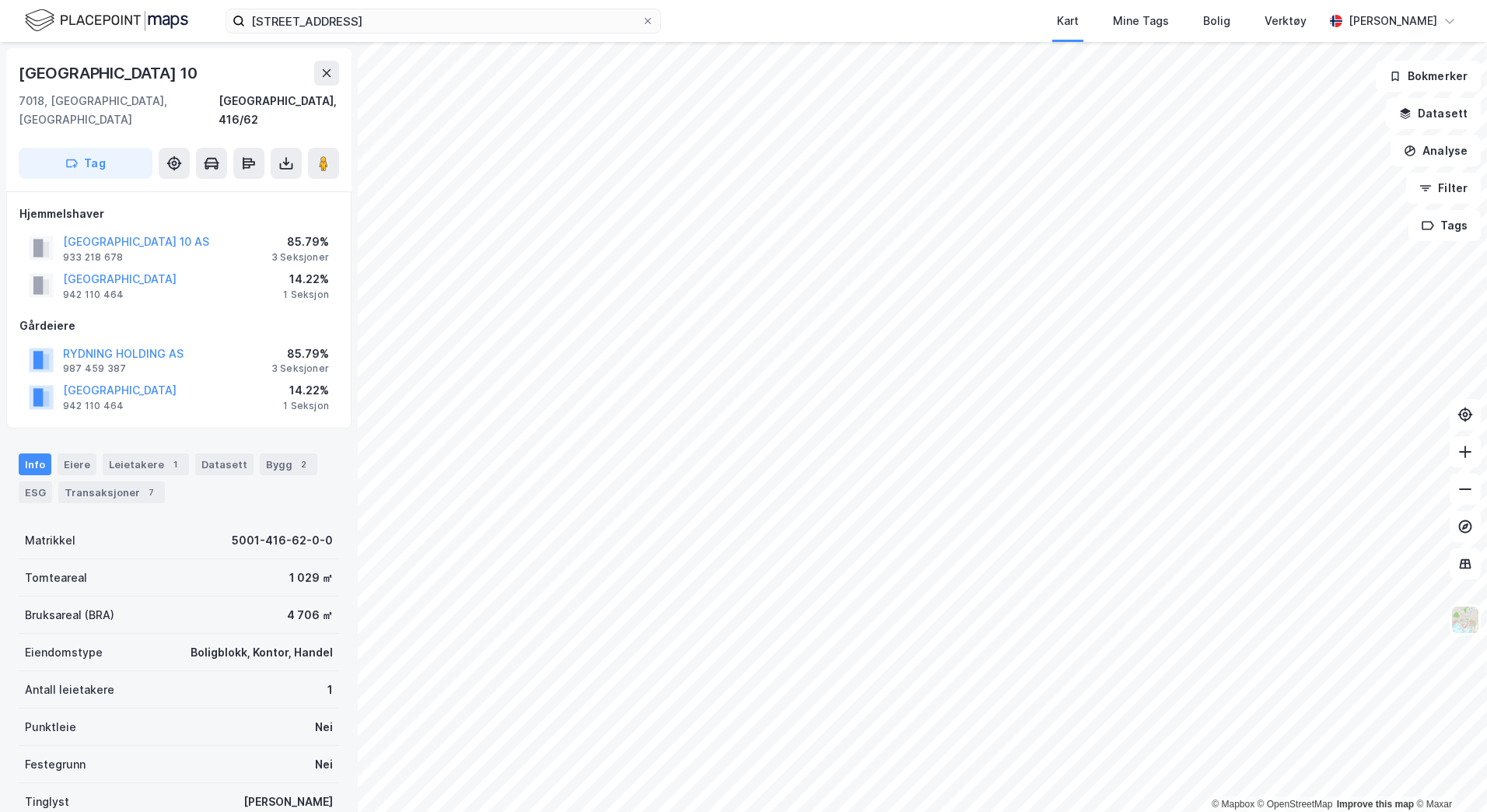
scroll to position [2, 0]
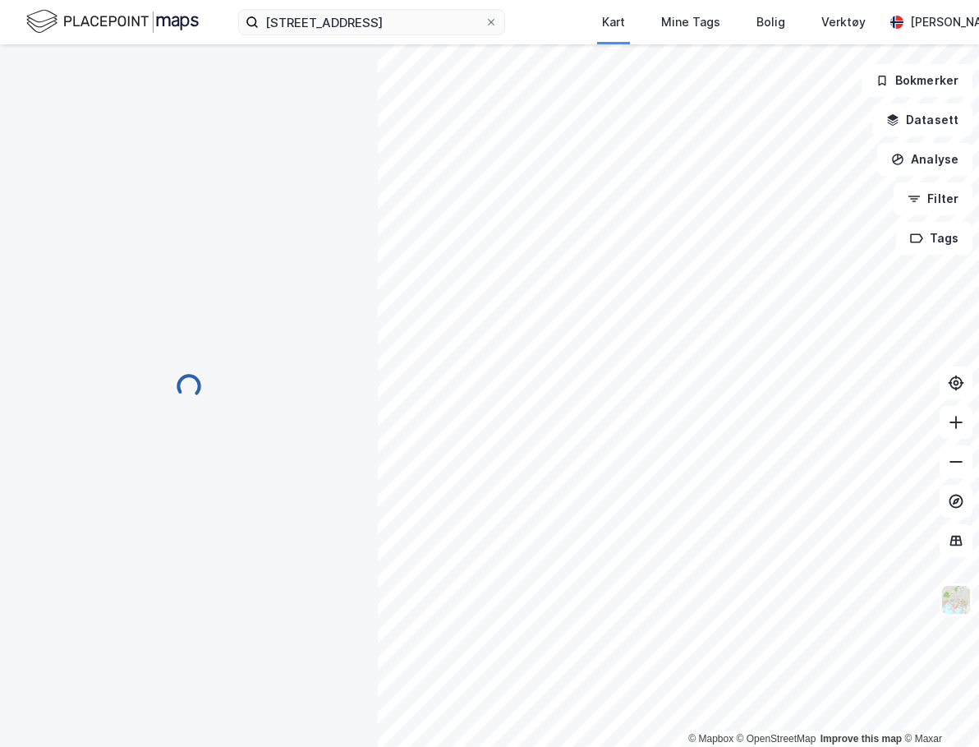
scroll to position [2, 0]
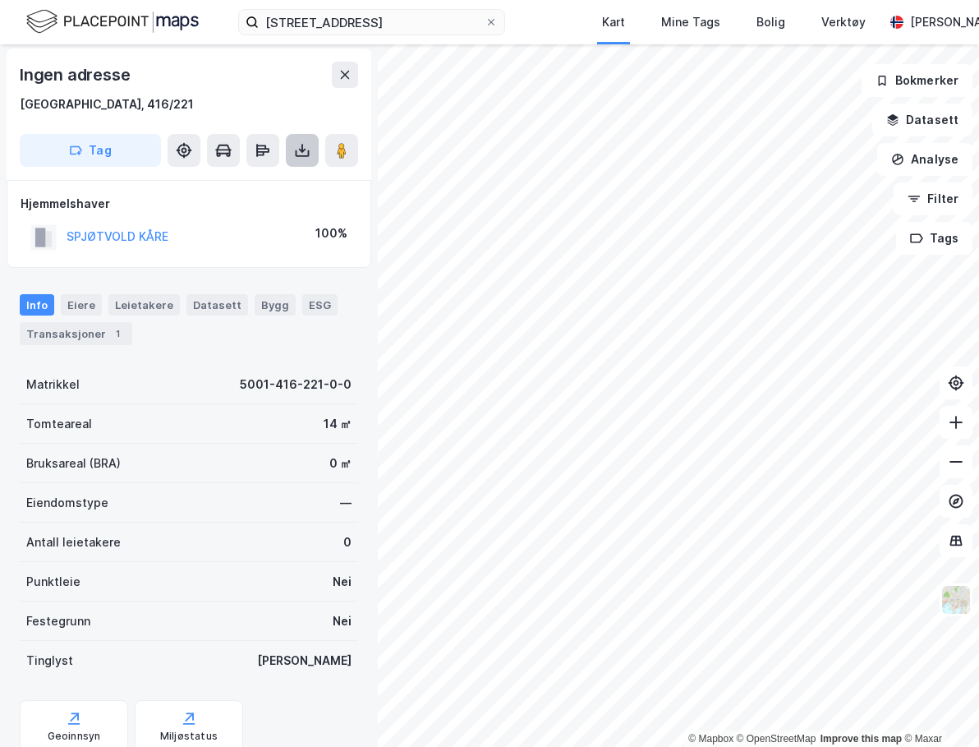
click at [302, 153] on icon at bounding box center [302, 150] width 16 height 16
click at [256, 182] on div "Last ned grunnbok" at bounding box center [220, 183] width 95 height 13
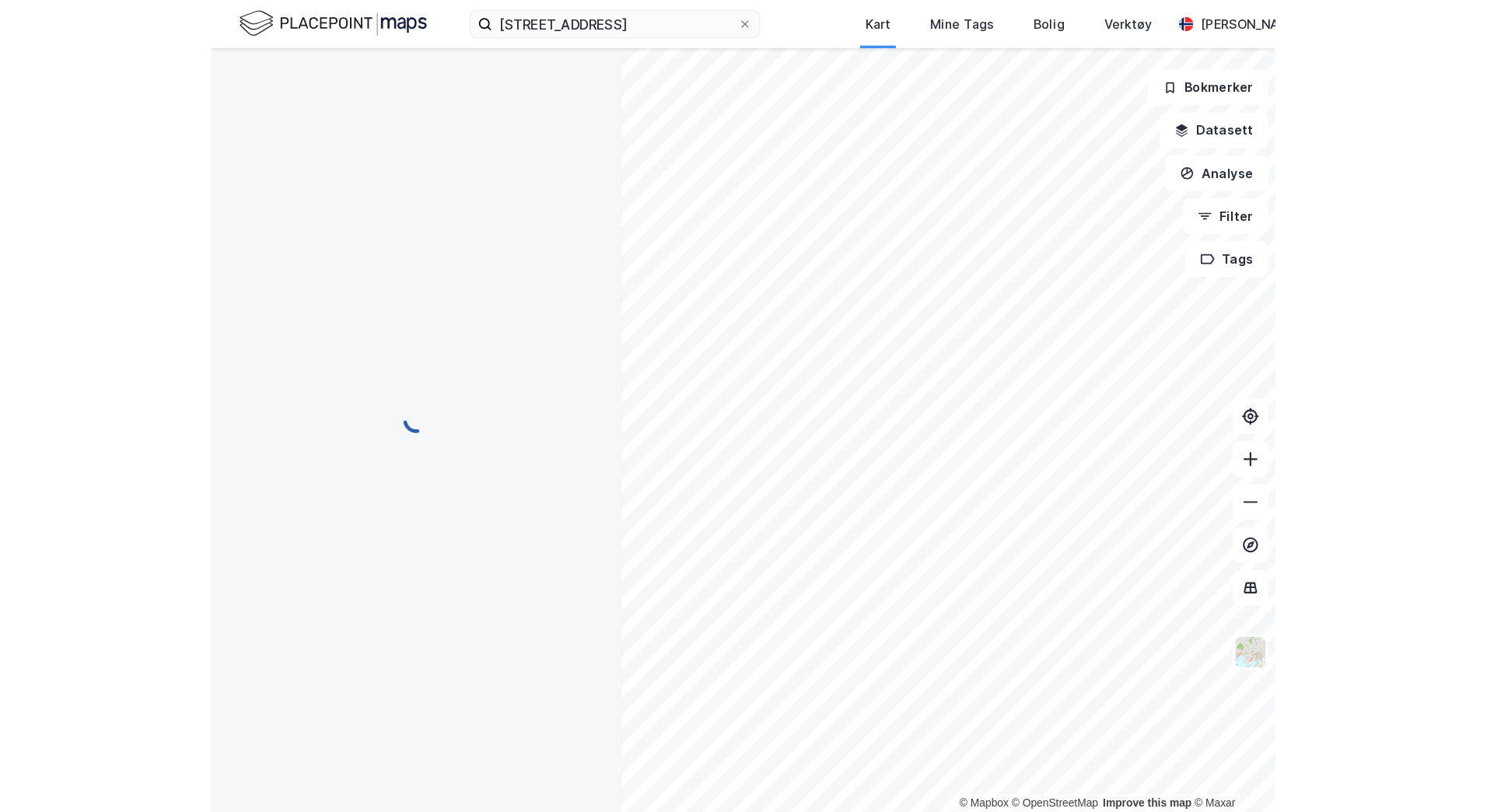
scroll to position [2, 0]
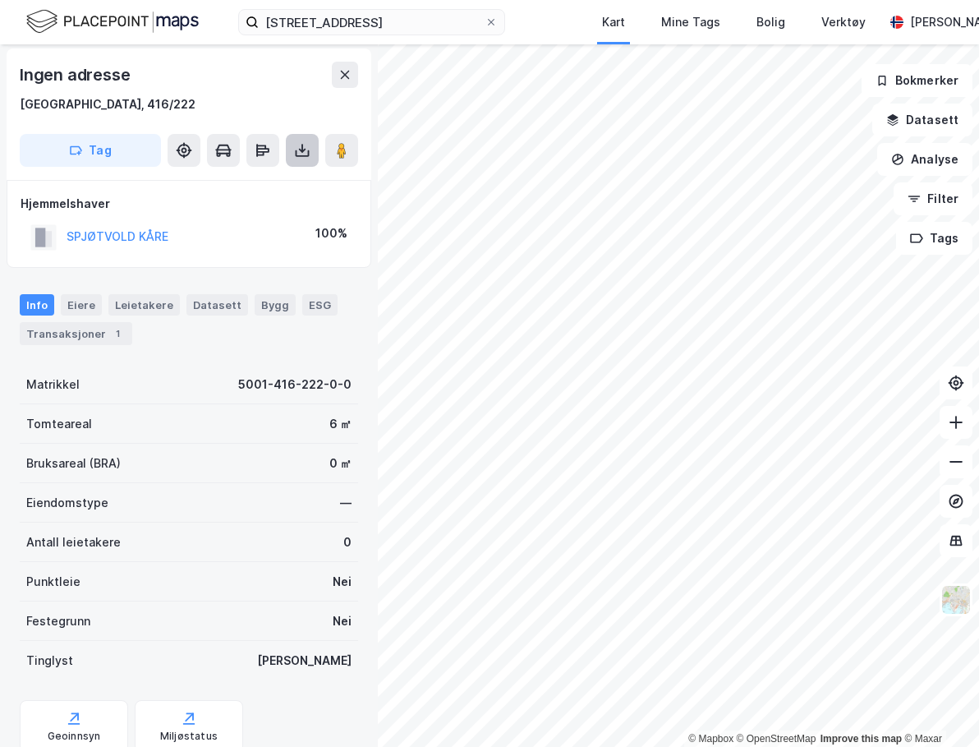
click at [297, 140] on button at bounding box center [302, 150] width 33 height 33
click at [236, 185] on div "Last ned grunnbok" at bounding box center [220, 183] width 95 height 13
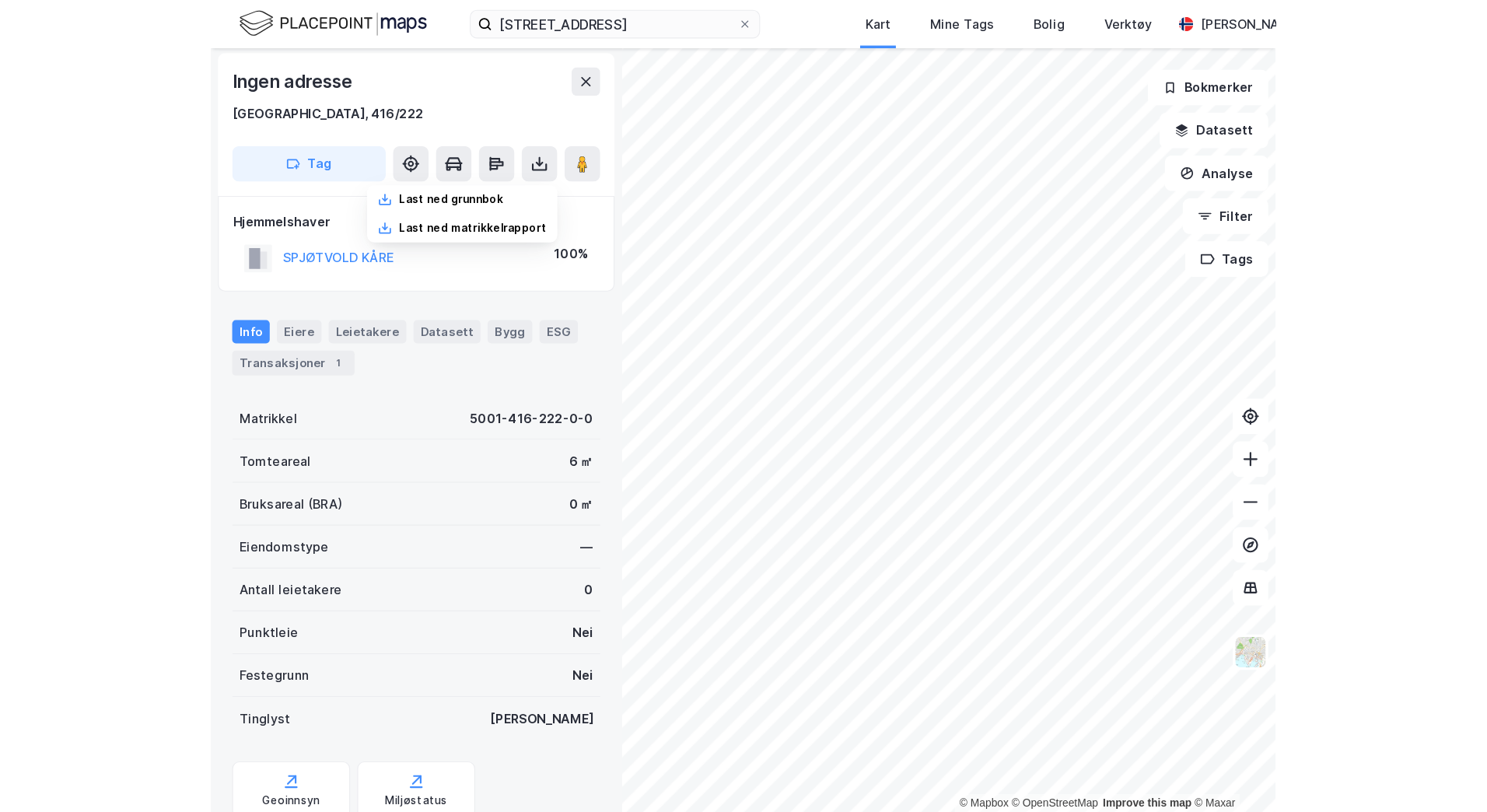
scroll to position [0, 0]
